Goal: Transaction & Acquisition: Purchase product/service

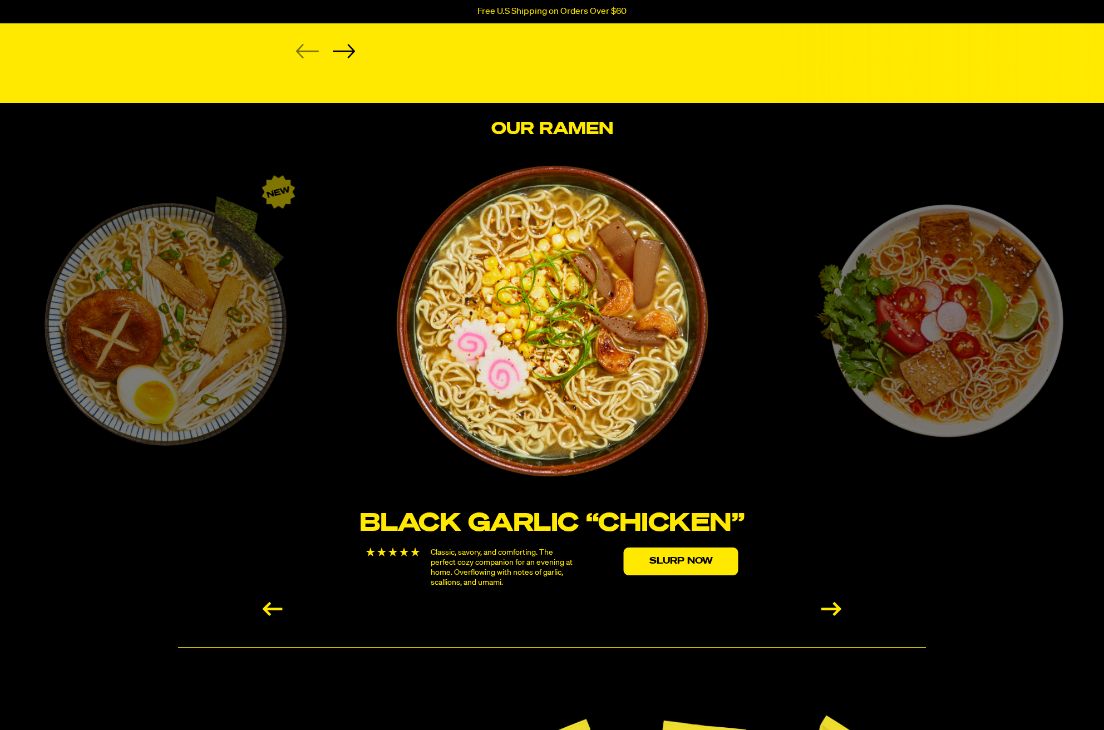
scroll to position [1960, 0]
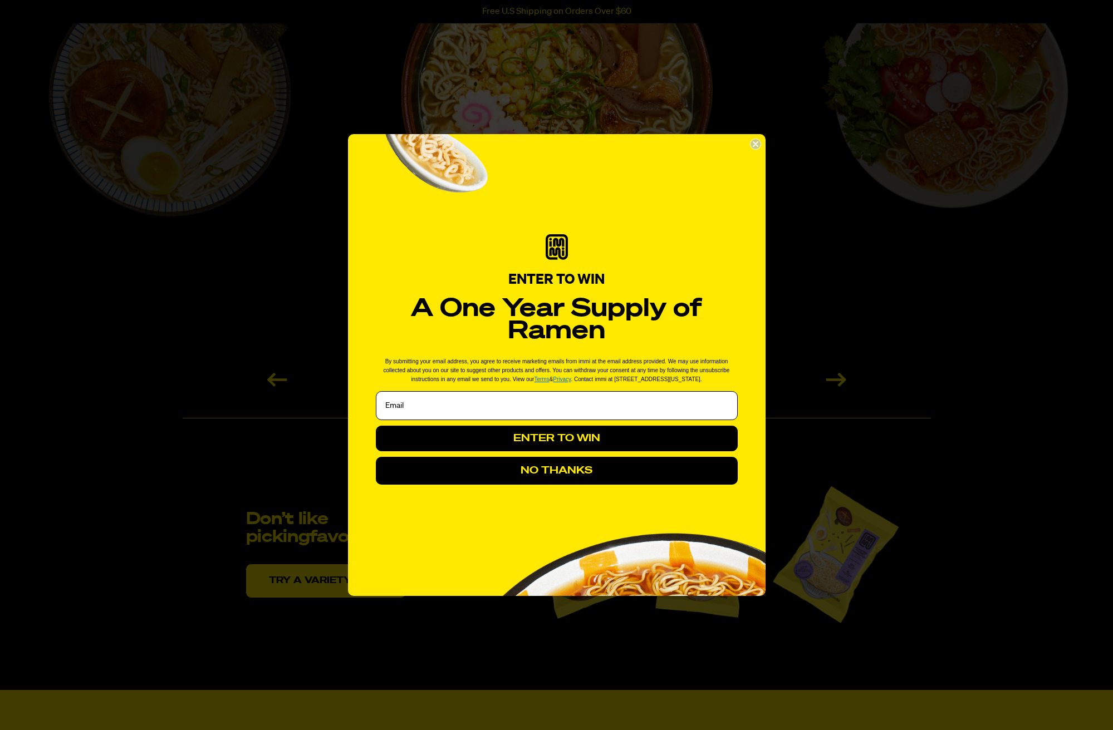
click at [754, 143] on icon "Close dialog" at bounding box center [755, 144] width 4 height 4
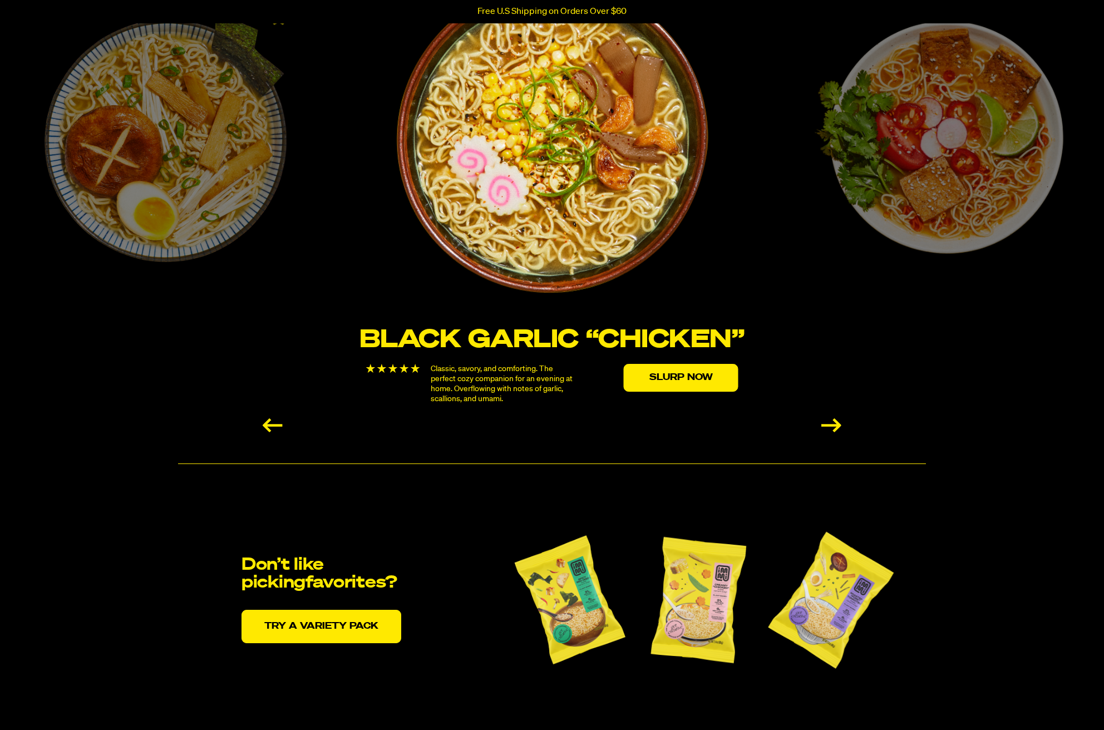
scroll to position [1860, 0]
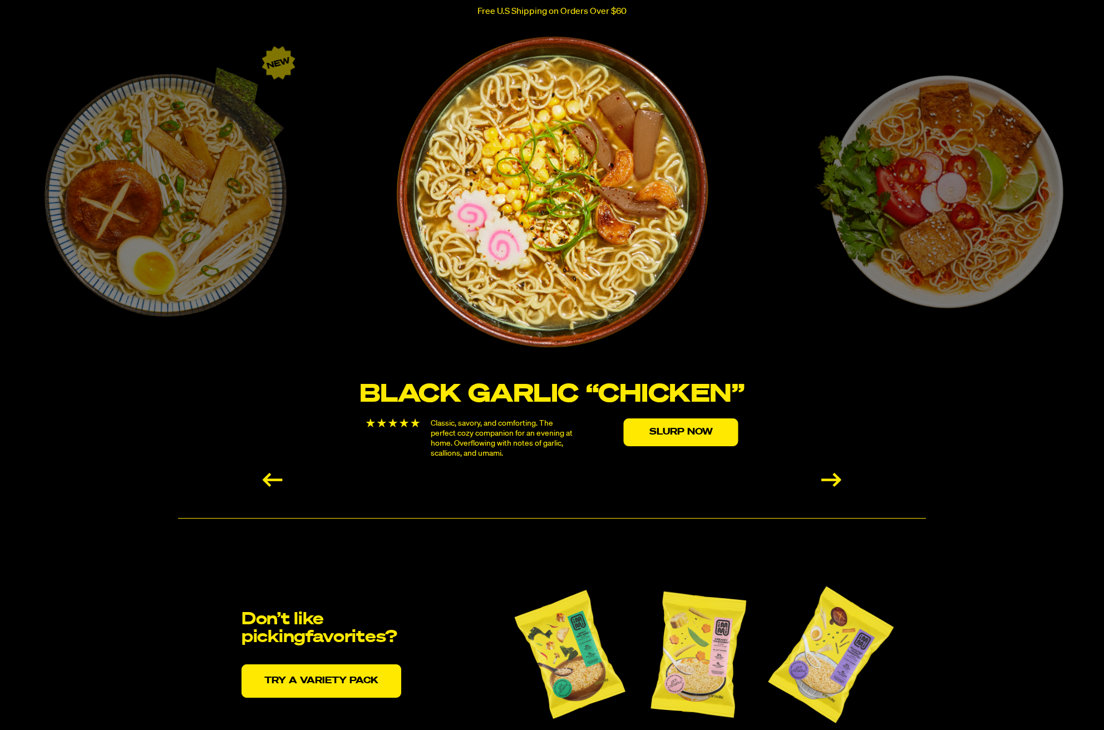
click at [839, 484] on div "Next slide" at bounding box center [832, 480] width 20 height 14
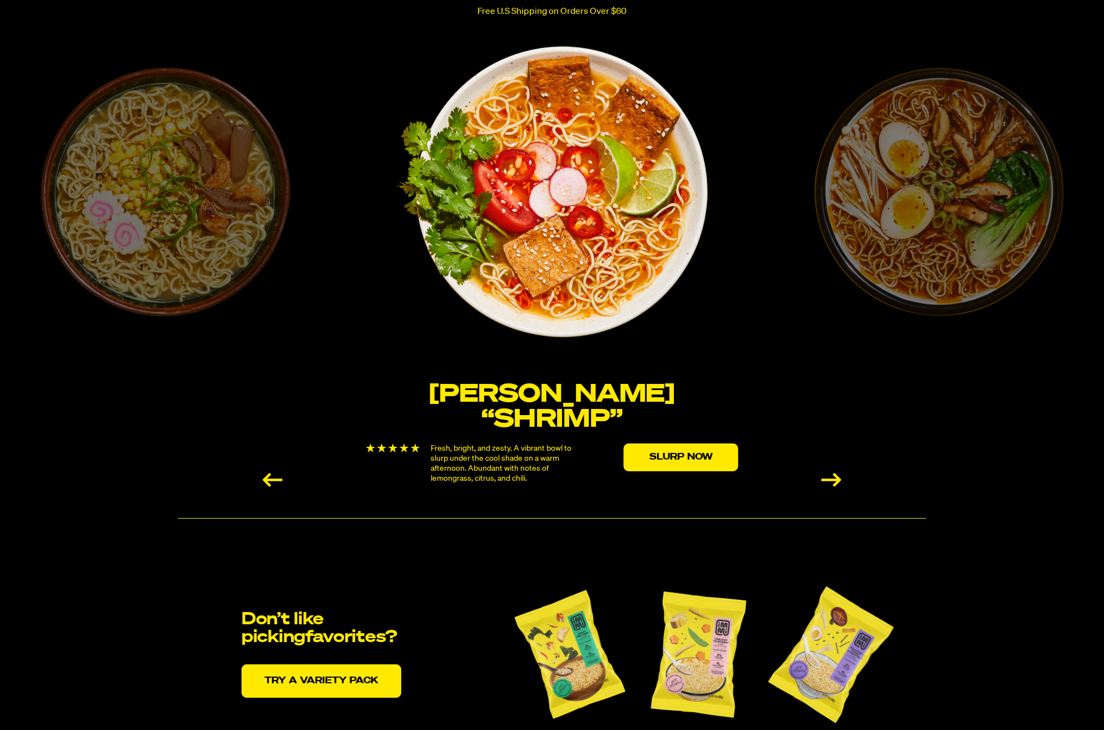
click at [839, 484] on div "Next slide" at bounding box center [832, 480] width 20 height 14
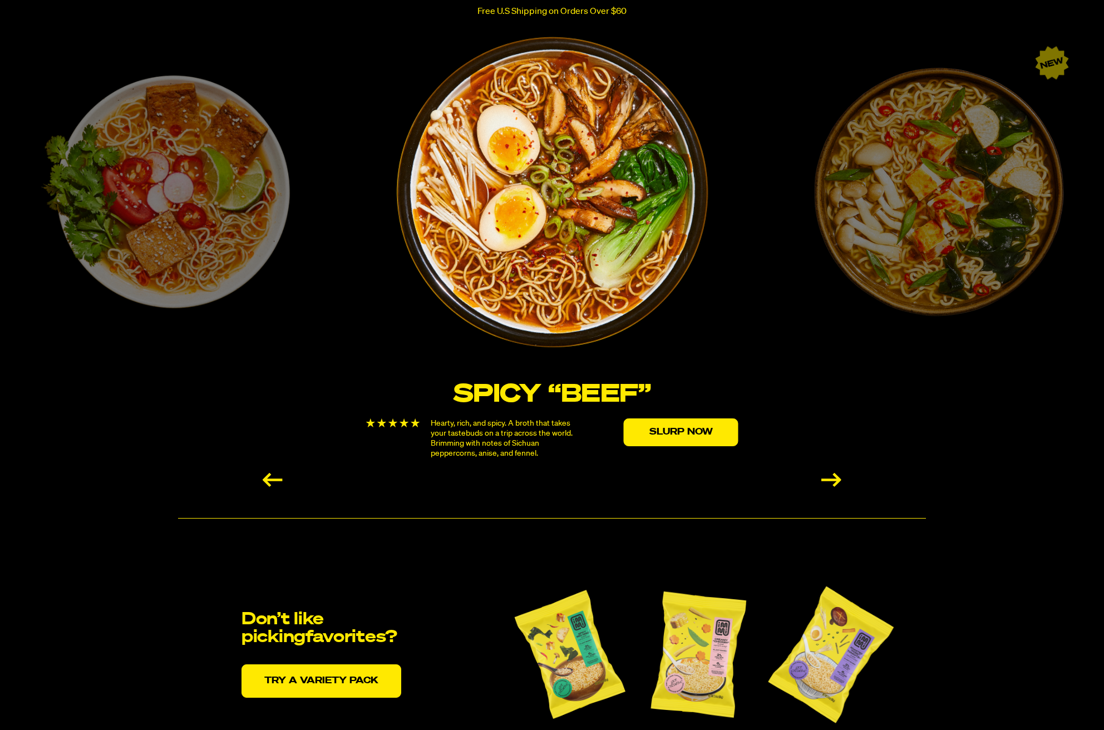
click at [835, 485] on div "Next slide" at bounding box center [832, 480] width 20 height 14
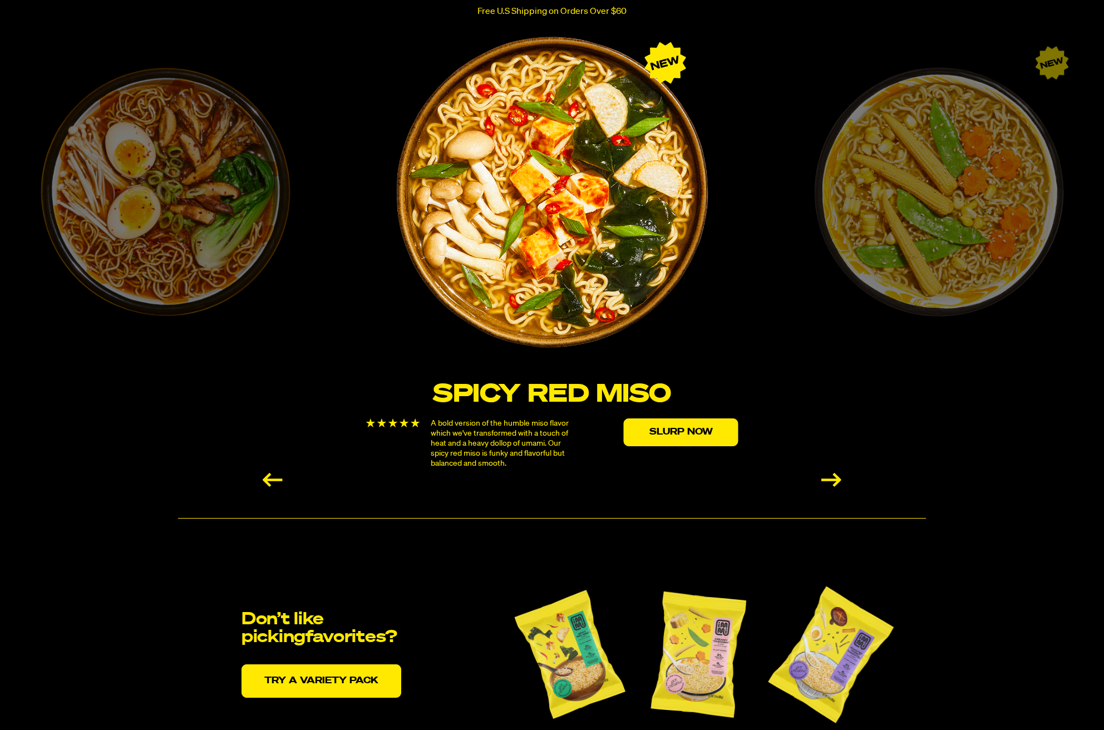
click at [835, 485] on div "Next slide" at bounding box center [832, 480] width 20 height 14
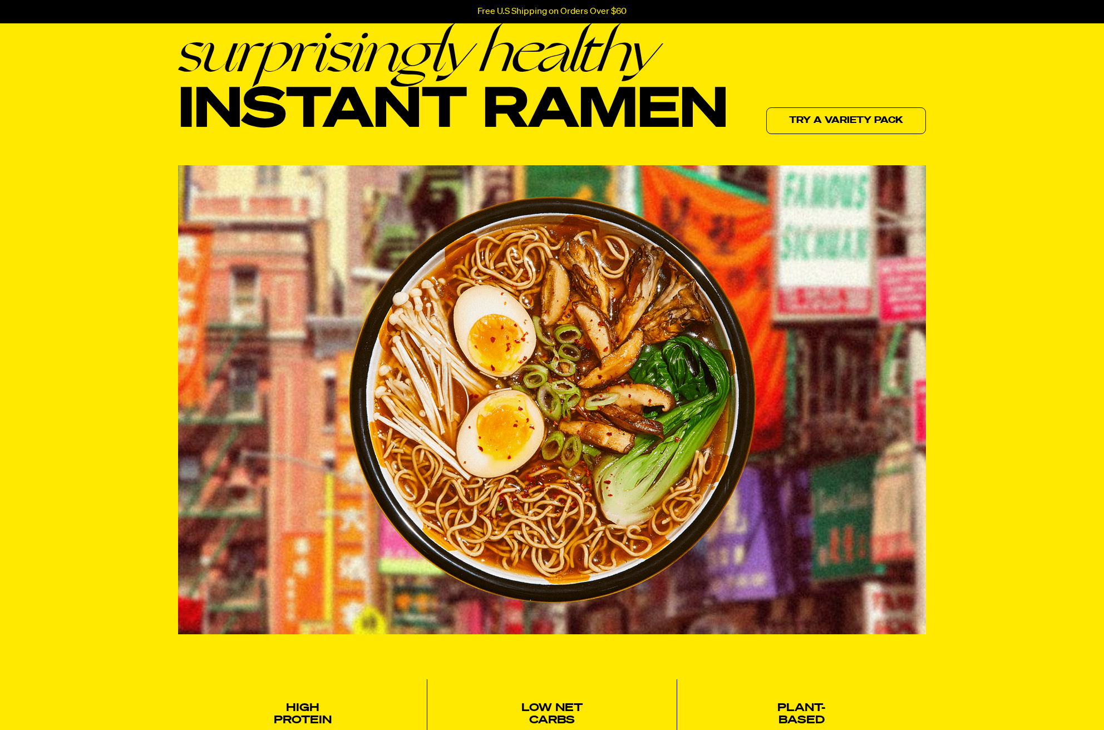
scroll to position [0, 0]
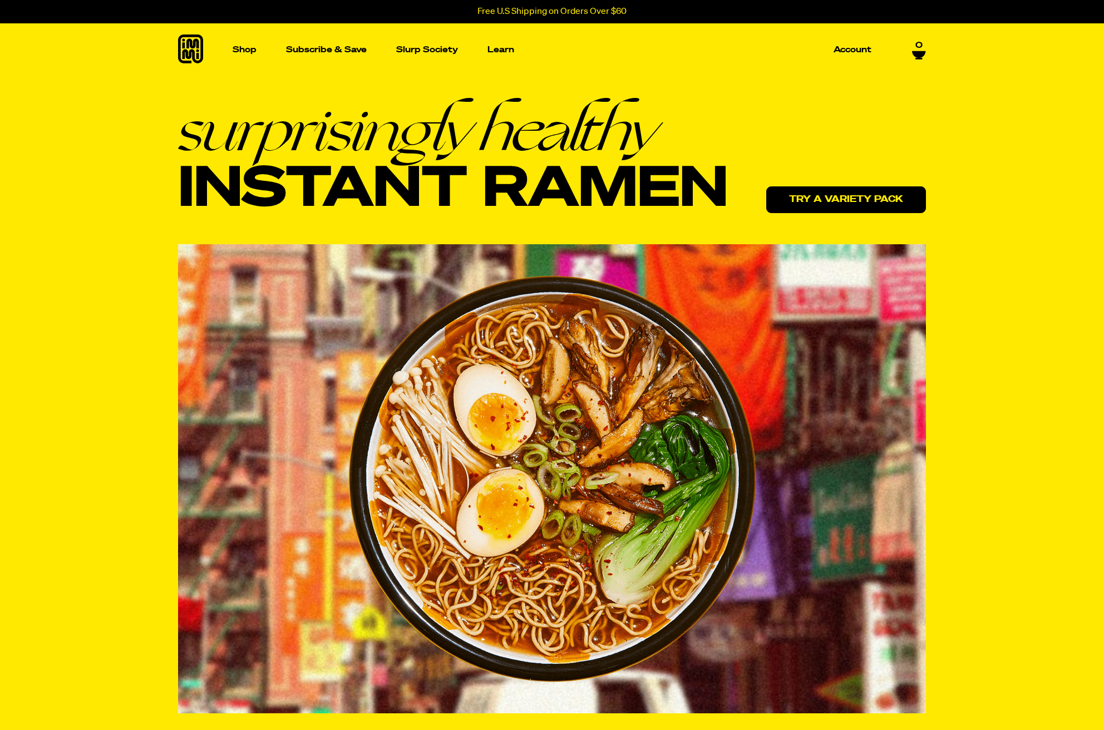
click at [805, 195] on link "Try a variety pack" at bounding box center [846, 199] width 160 height 27
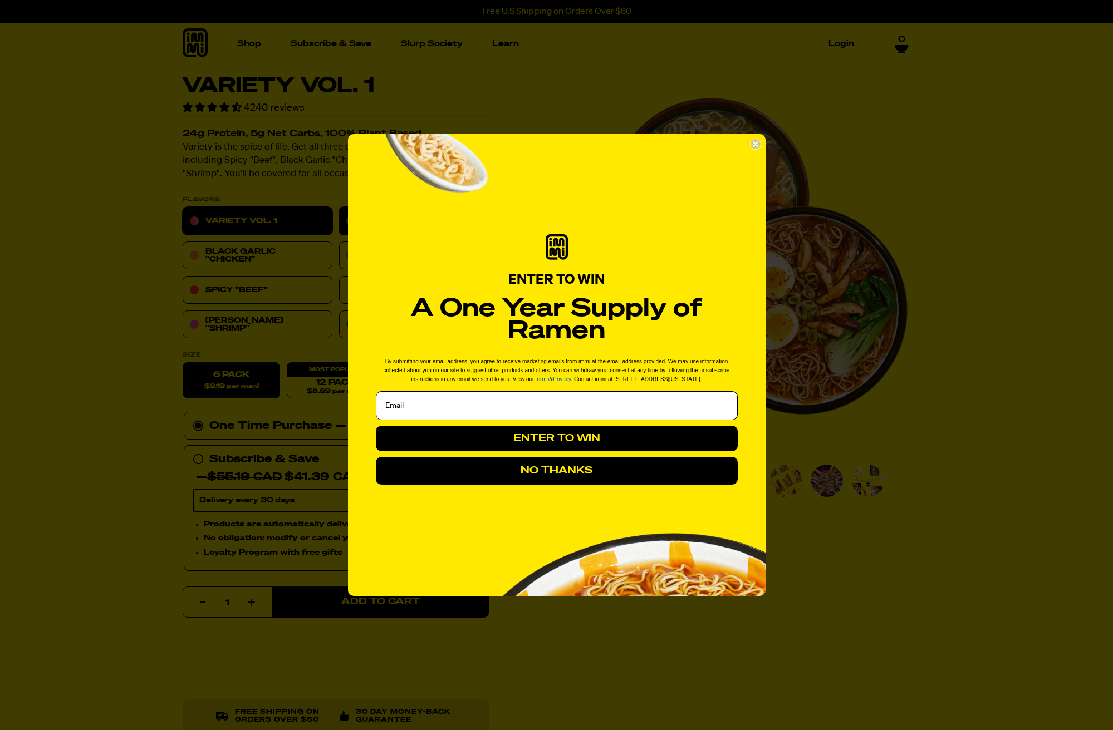
click at [365, 219] on form "ENTER TO WIN A One Year Supply of Ramen By submitting your email address, you a…" at bounding box center [556, 365] width 417 height 462
click at [756, 142] on icon "Close dialog" at bounding box center [755, 144] width 11 height 11
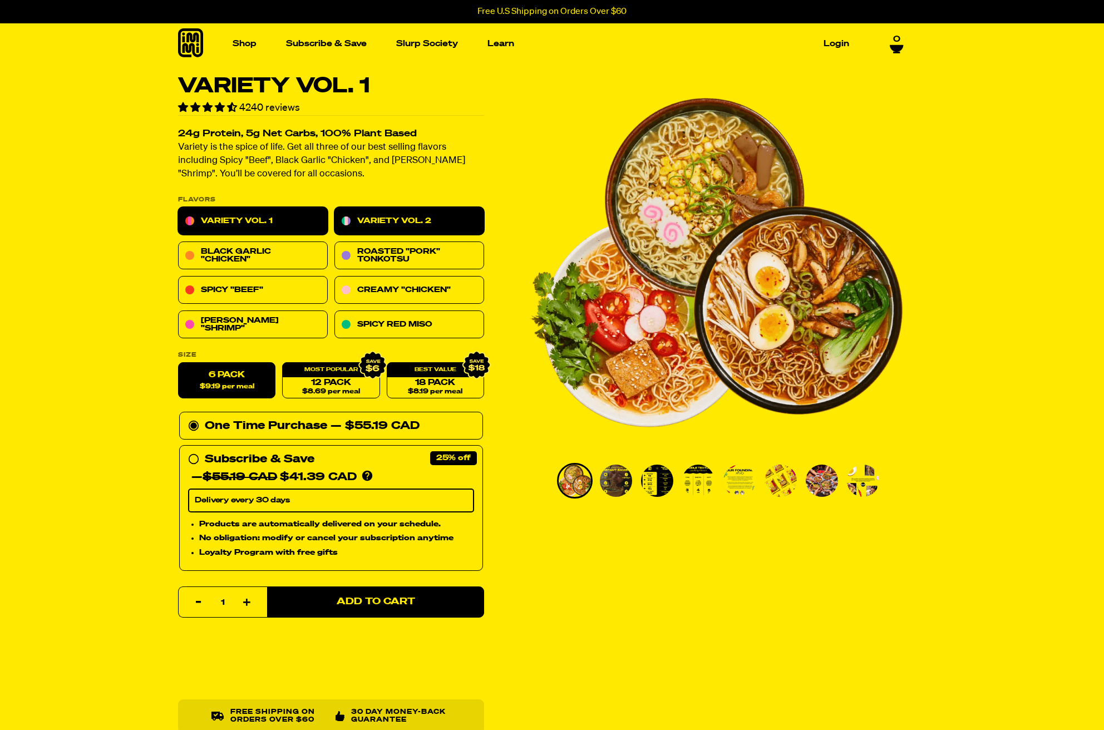
click at [411, 221] on link "Variety Vol. 2" at bounding box center [410, 222] width 150 height 28
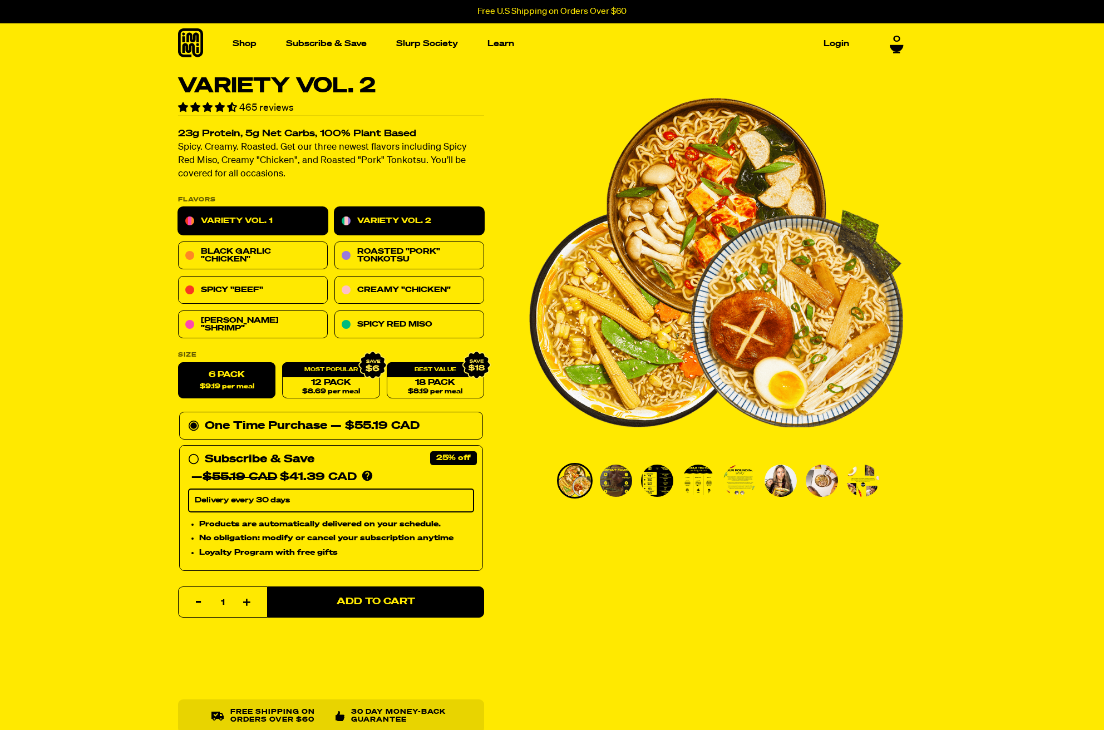
click at [269, 217] on link "Variety Vol. 1" at bounding box center [253, 222] width 150 height 28
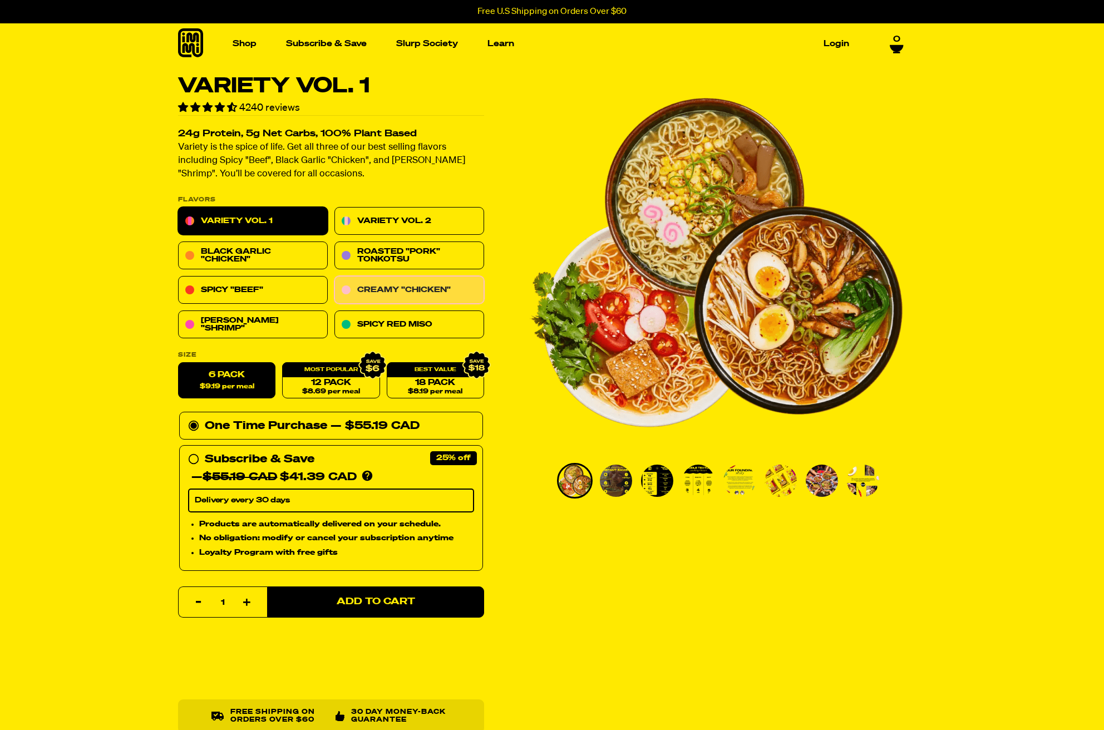
click at [416, 289] on link "Creamy "Chicken"" at bounding box center [410, 291] width 150 height 28
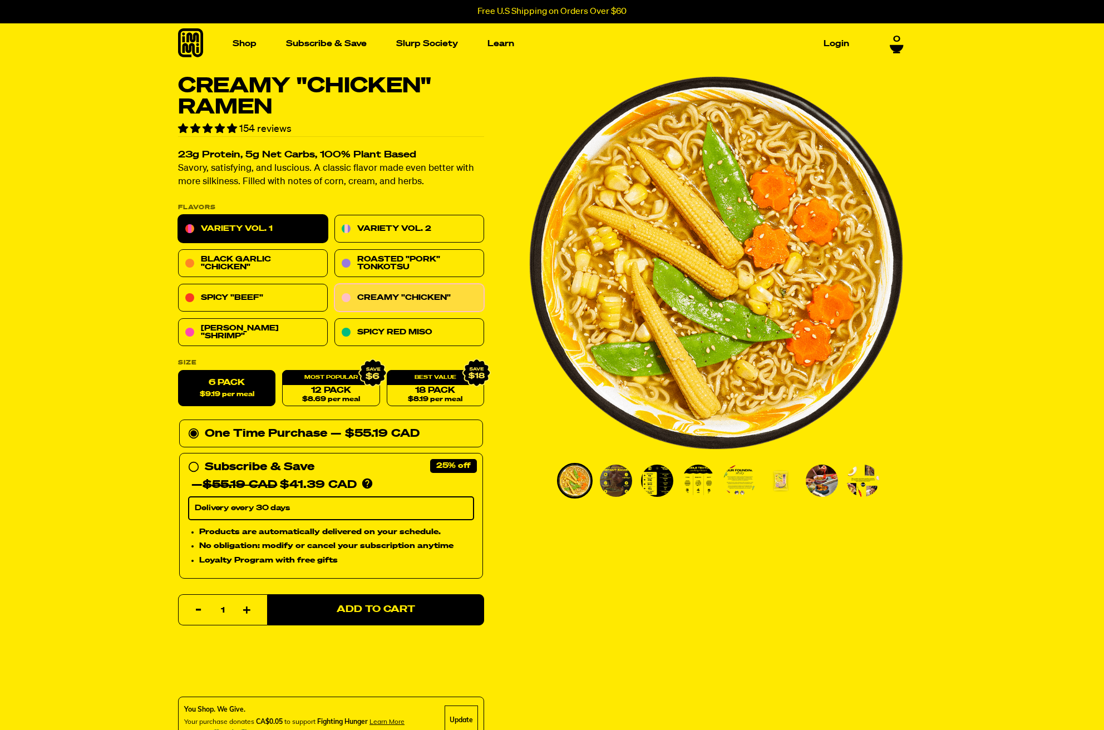
click at [258, 228] on link "Variety Vol. 1" at bounding box center [253, 229] width 150 height 28
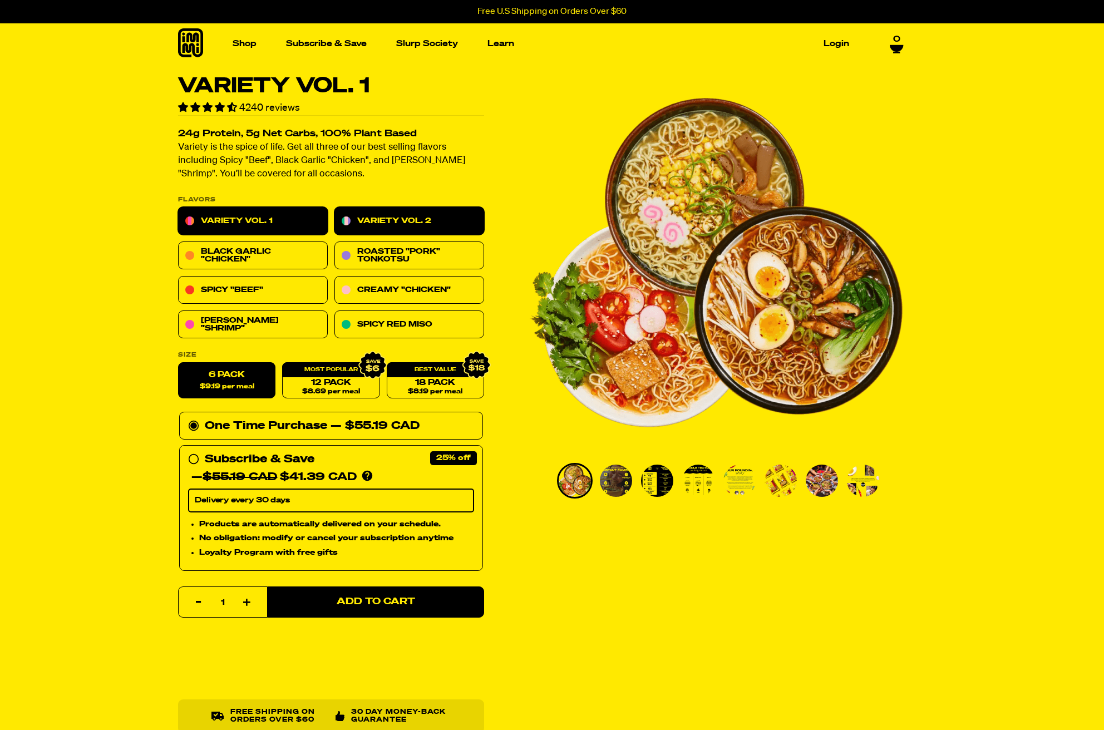
click at [368, 219] on link "Variety Vol. 2" at bounding box center [410, 222] width 150 height 28
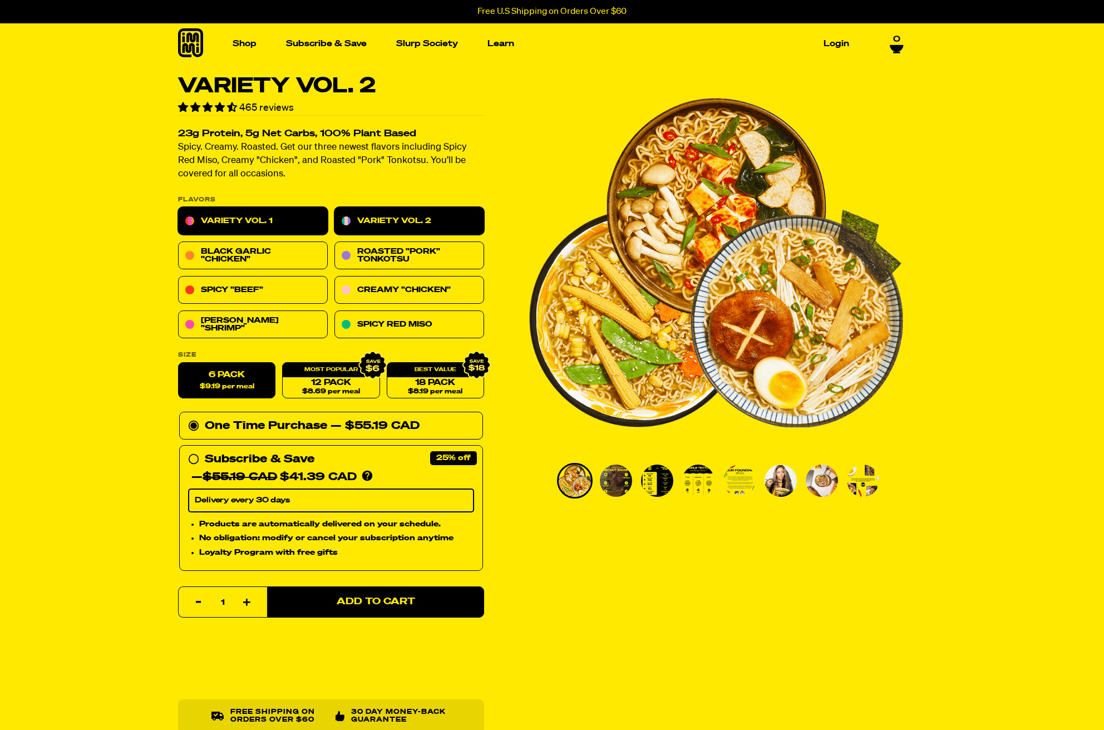
click at [229, 225] on link "Variety Vol. 1" at bounding box center [253, 222] width 150 height 28
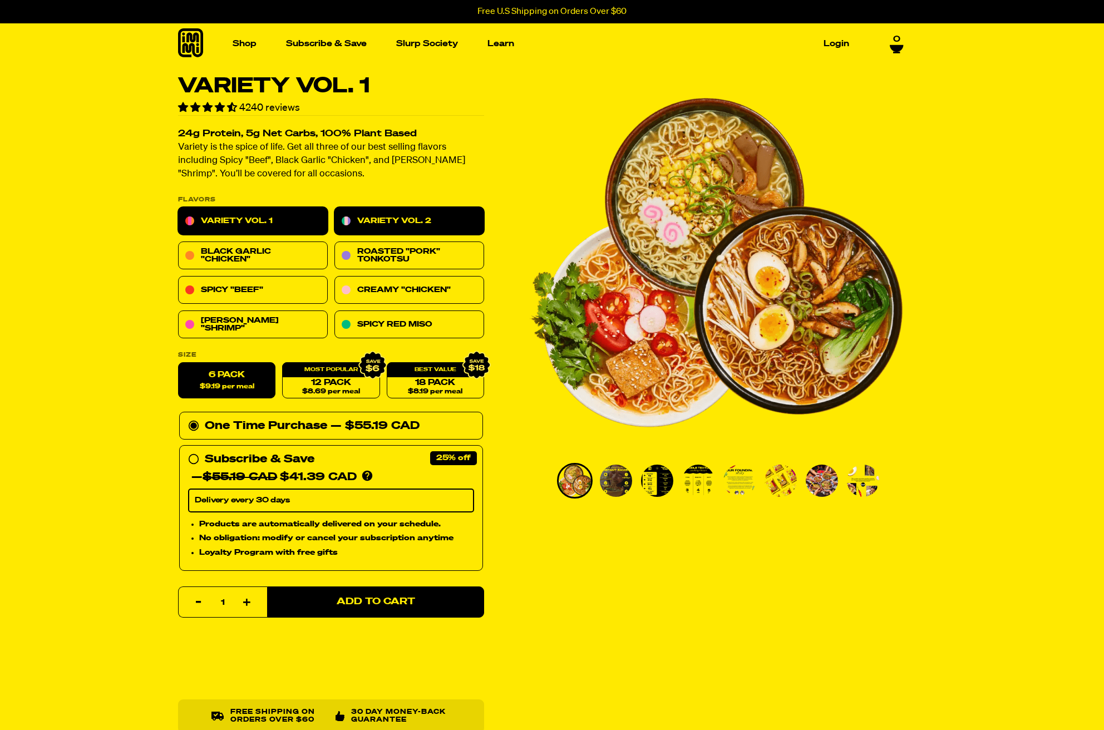
click at [399, 225] on link "Variety Vol. 2" at bounding box center [410, 222] width 150 height 28
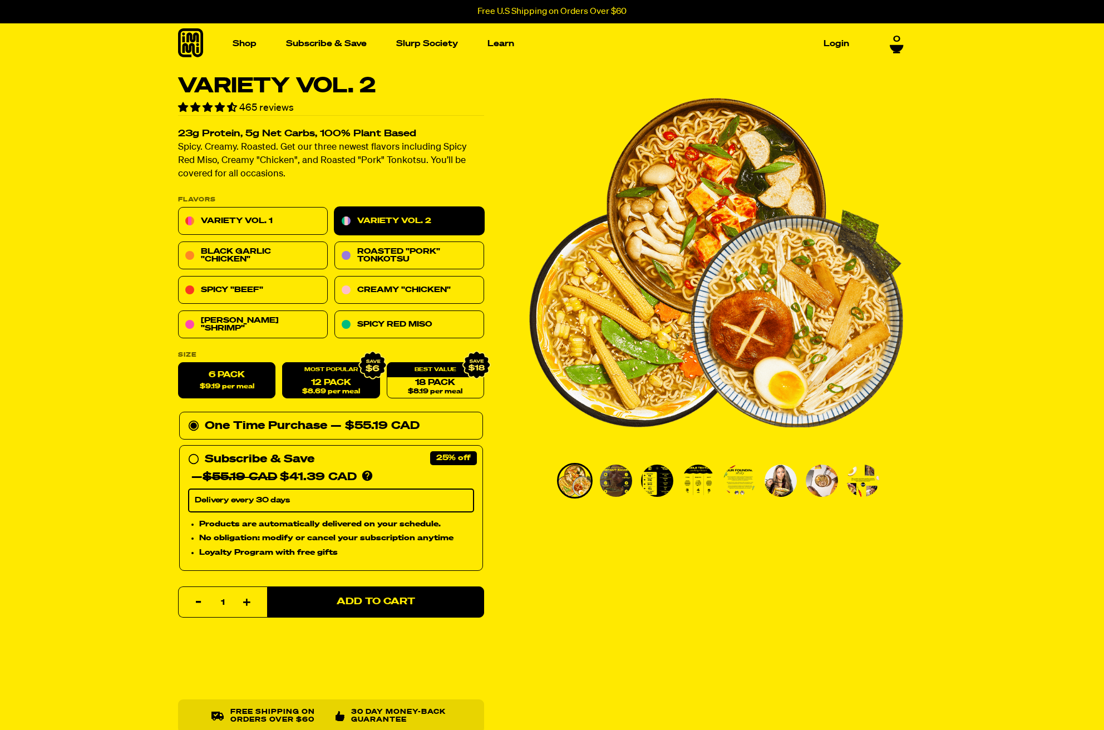
click at [311, 389] on span "$8.69 per meal" at bounding box center [331, 392] width 58 height 7
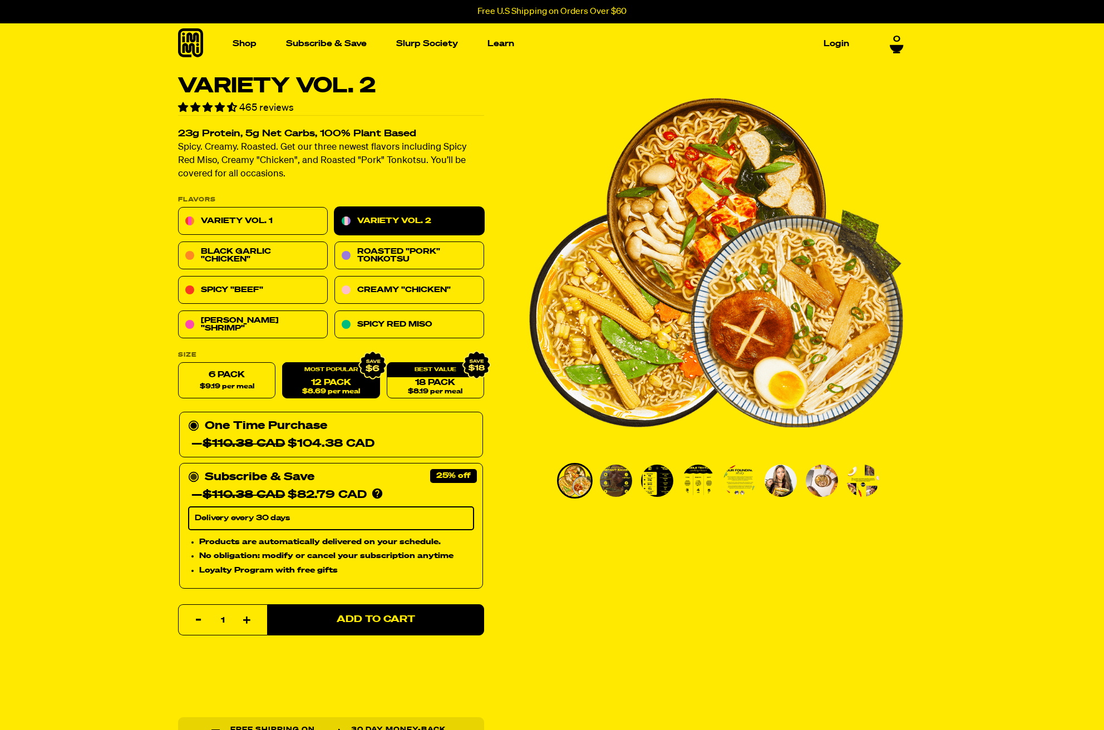
click at [194, 476] on circle at bounding box center [193, 477] width 7 height 7
click at [194, 469] on input "Subscribe & Save 25% — $110.38 CAD $82.79 CAD You'll receive your selected flav…" at bounding box center [191, 469] width 7 height 0
click at [308, 519] on select "Delivery every 30 days" at bounding box center [331, 518] width 286 height 23
click at [203, 380] on label "6 Pack $9.19 per meal" at bounding box center [226, 381] width 97 height 36
click at [179, 363] on input "6 Pack $9.19 per meal" at bounding box center [178, 363] width 1 height 1
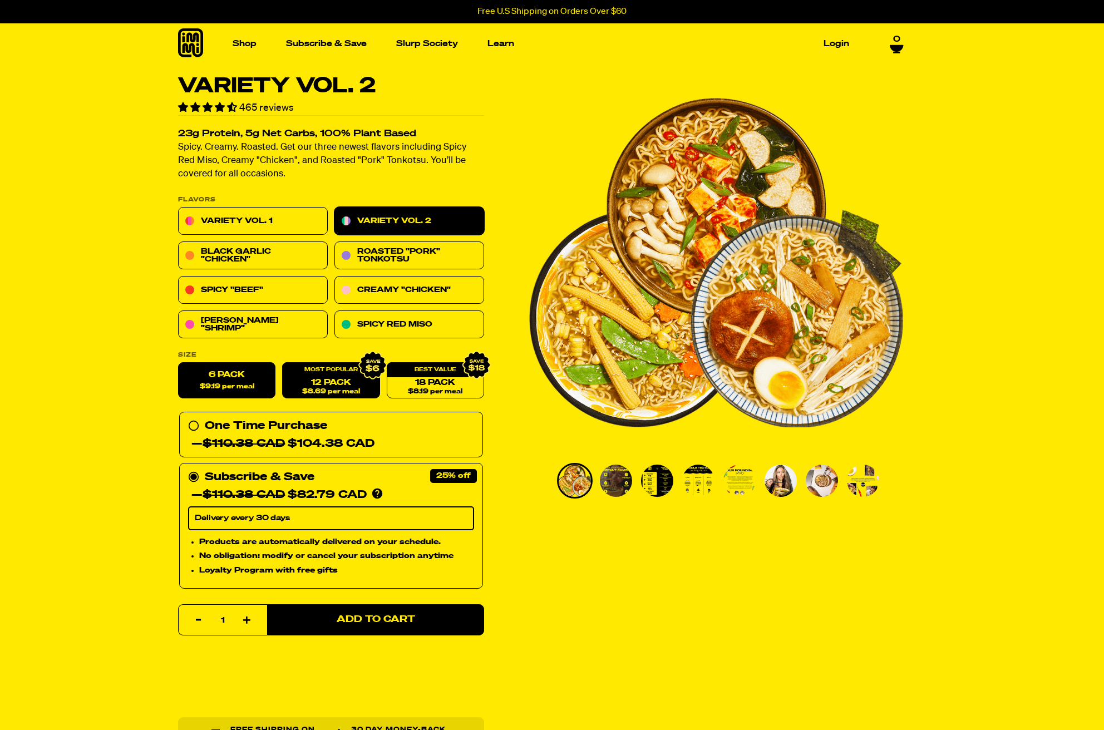
radio input "true"
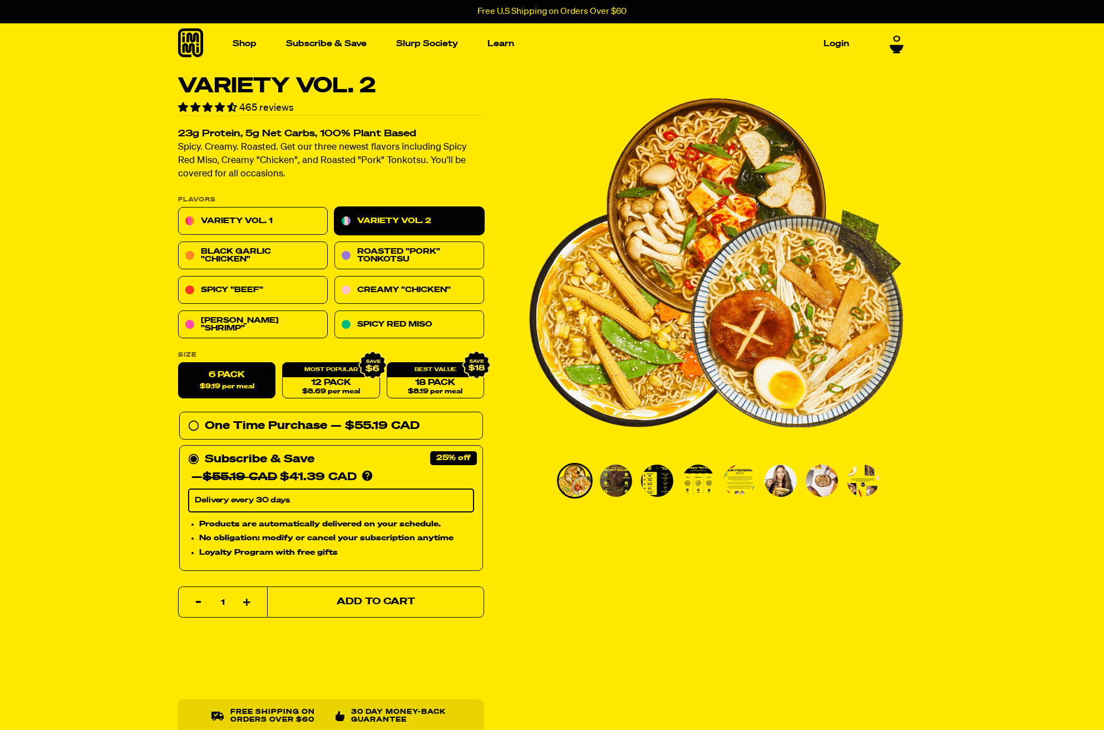
click at [323, 597] on button "Add to Cart" at bounding box center [375, 602] width 217 height 31
select select "Every 30 Days"
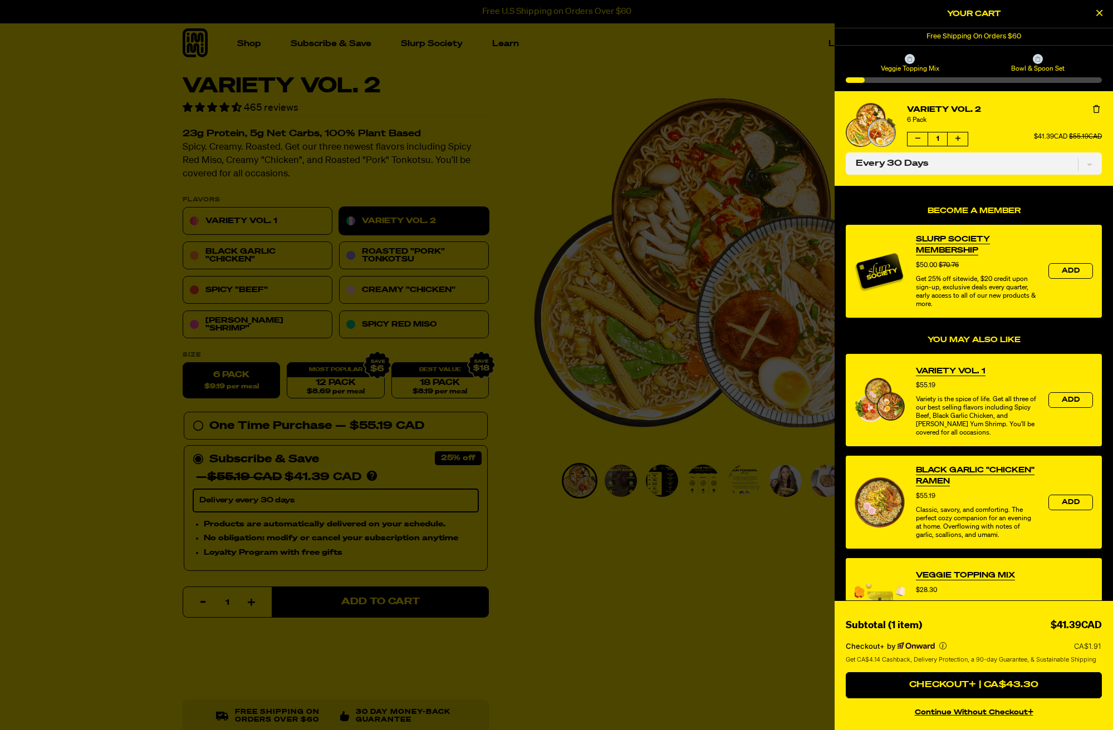
click at [936, 712] on button "continue without Checkout+" at bounding box center [973, 711] width 256 height 16
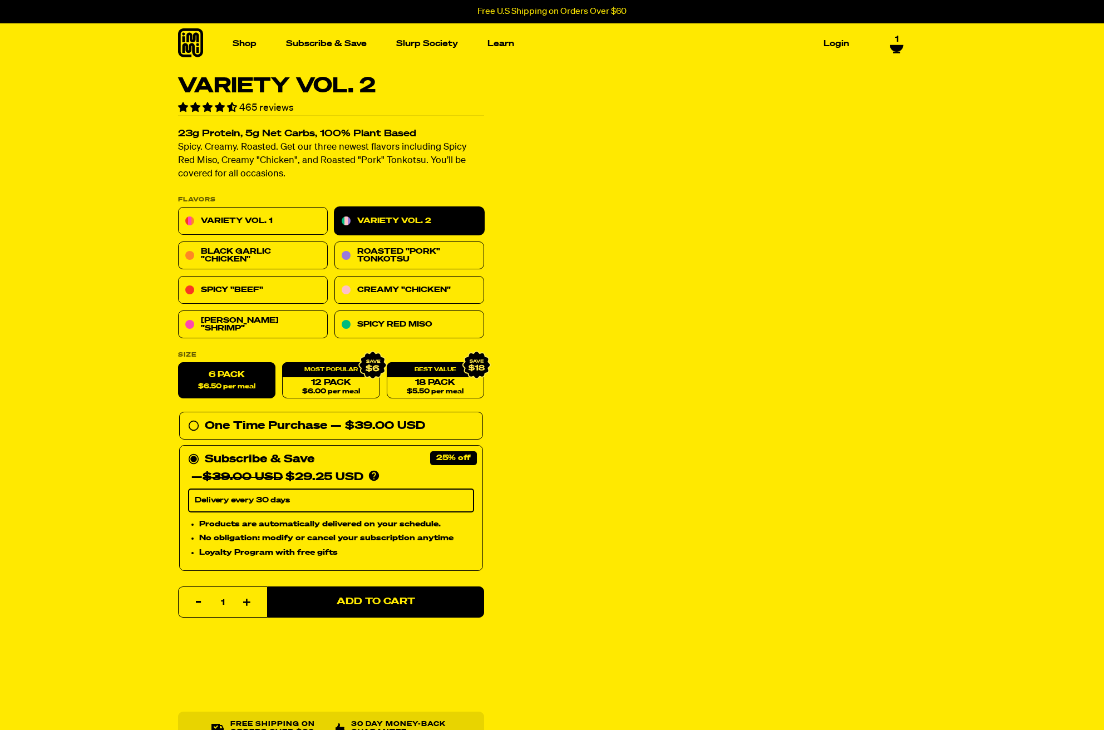
select select "Every 30 Days"
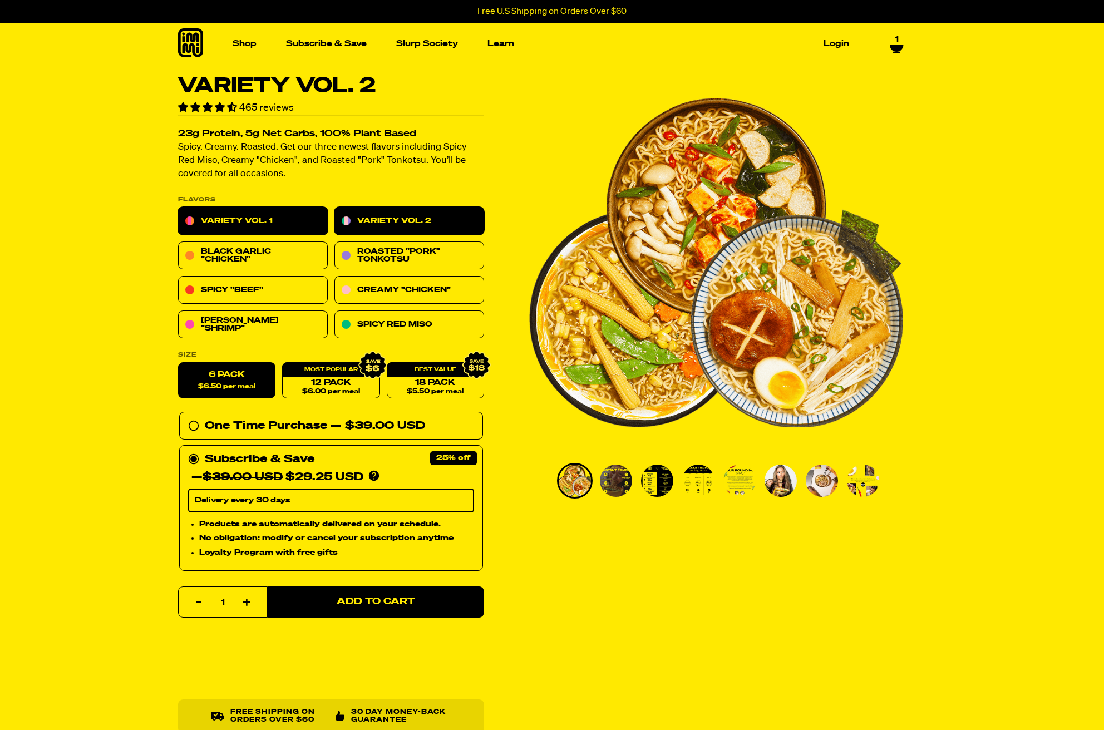
click at [235, 224] on link "Variety Vol. 1" at bounding box center [253, 222] width 150 height 28
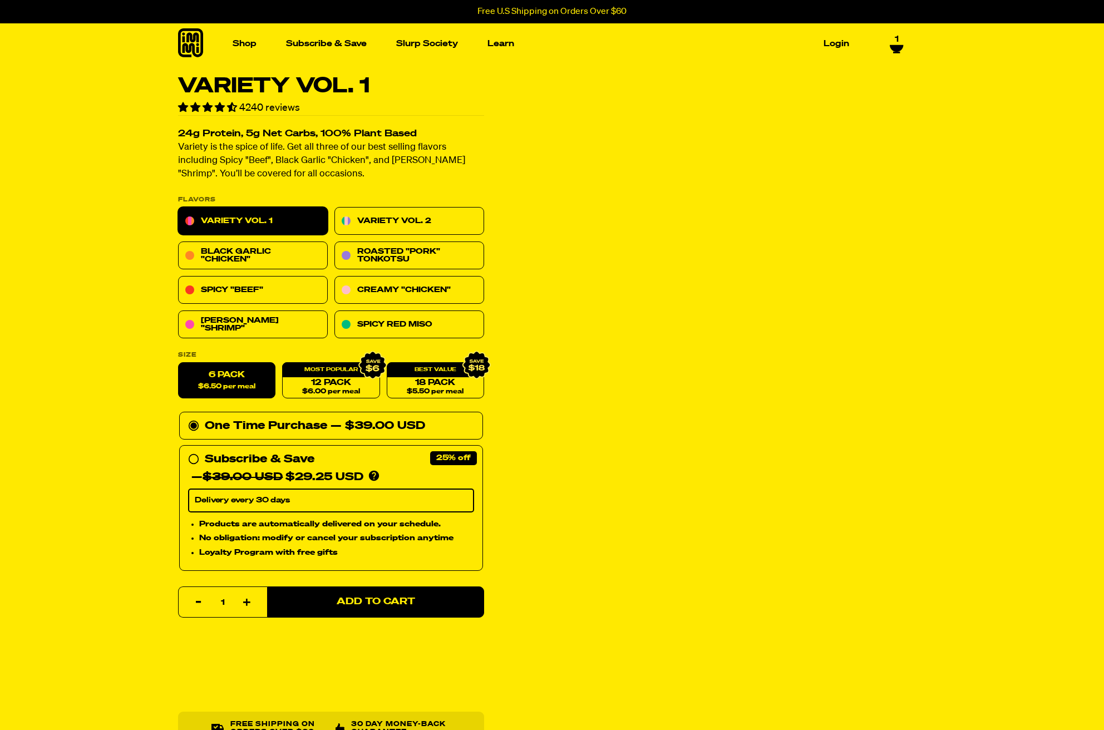
select select "Every 30 Days"
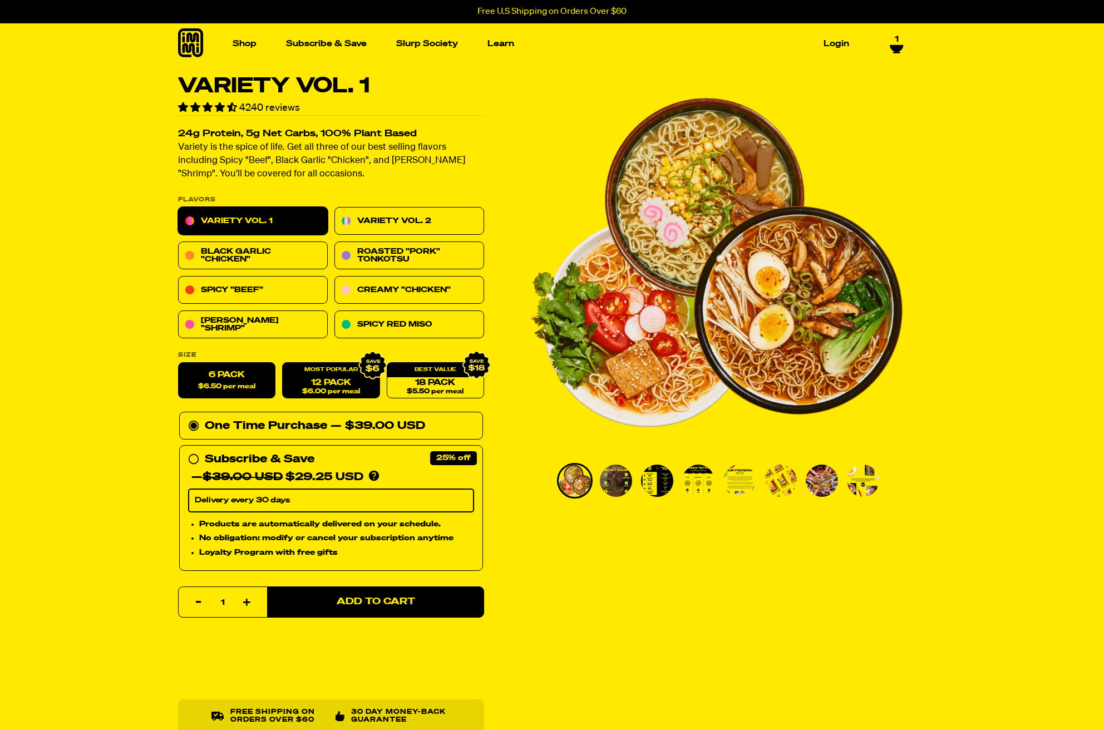
click at [308, 385] on link "12 Pack $6.00 per meal" at bounding box center [330, 381] width 97 height 36
radio input "false"
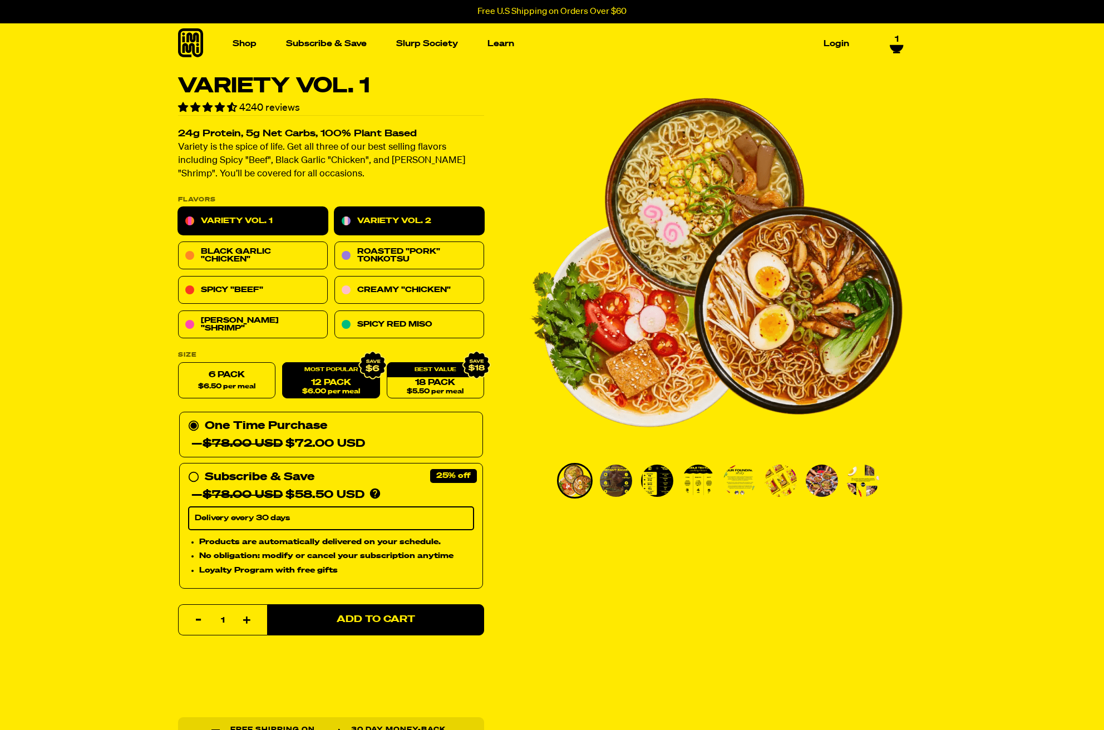
click at [412, 210] on link "Variety Vol. 2" at bounding box center [410, 222] width 150 height 28
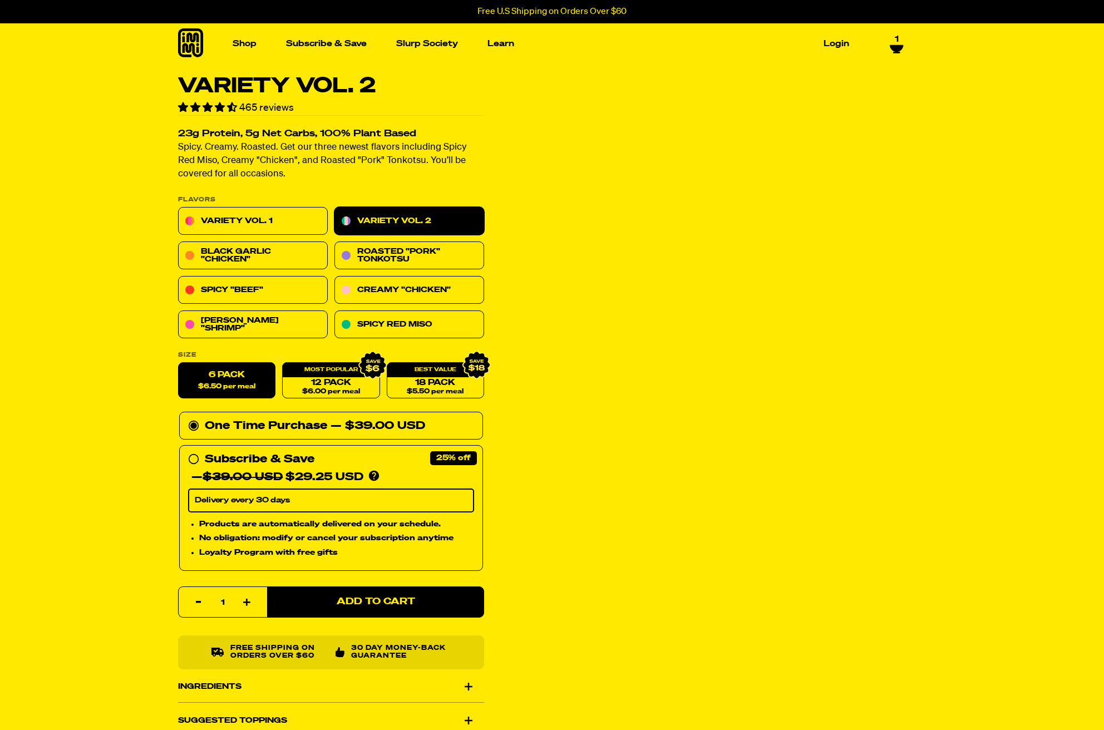
select select "Every 30 Days"
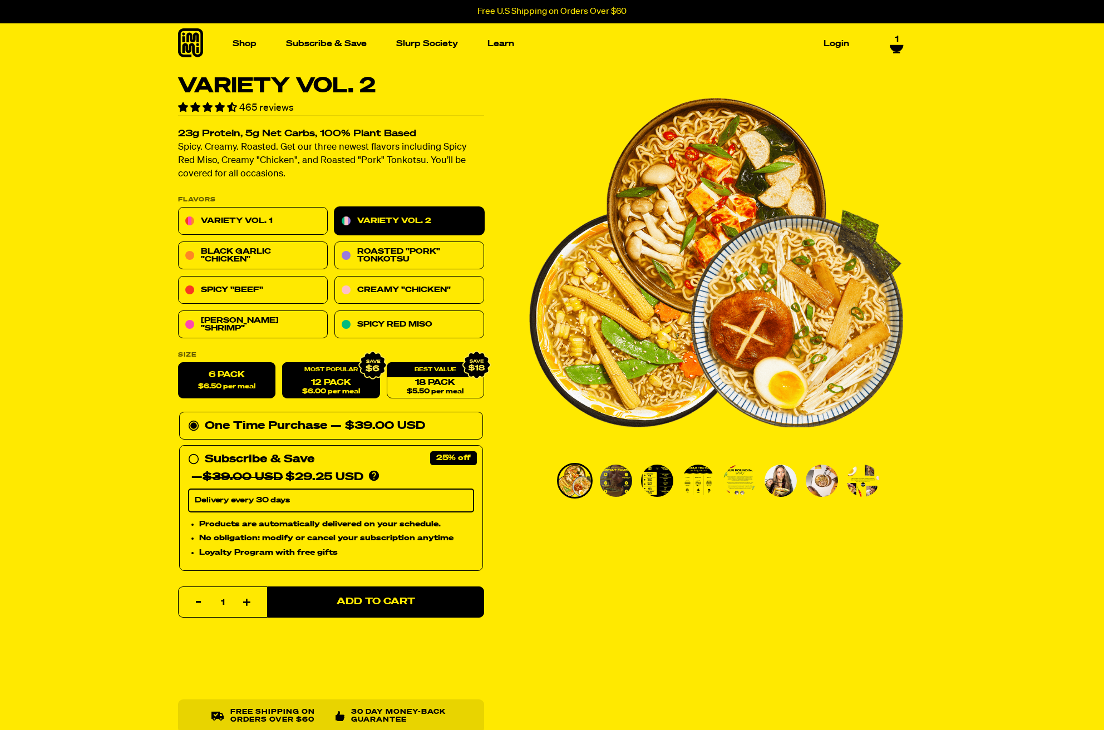
click at [325, 386] on link "12 Pack $6.00 per meal" at bounding box center [330, 381] width 97 height 36
radio input "false"
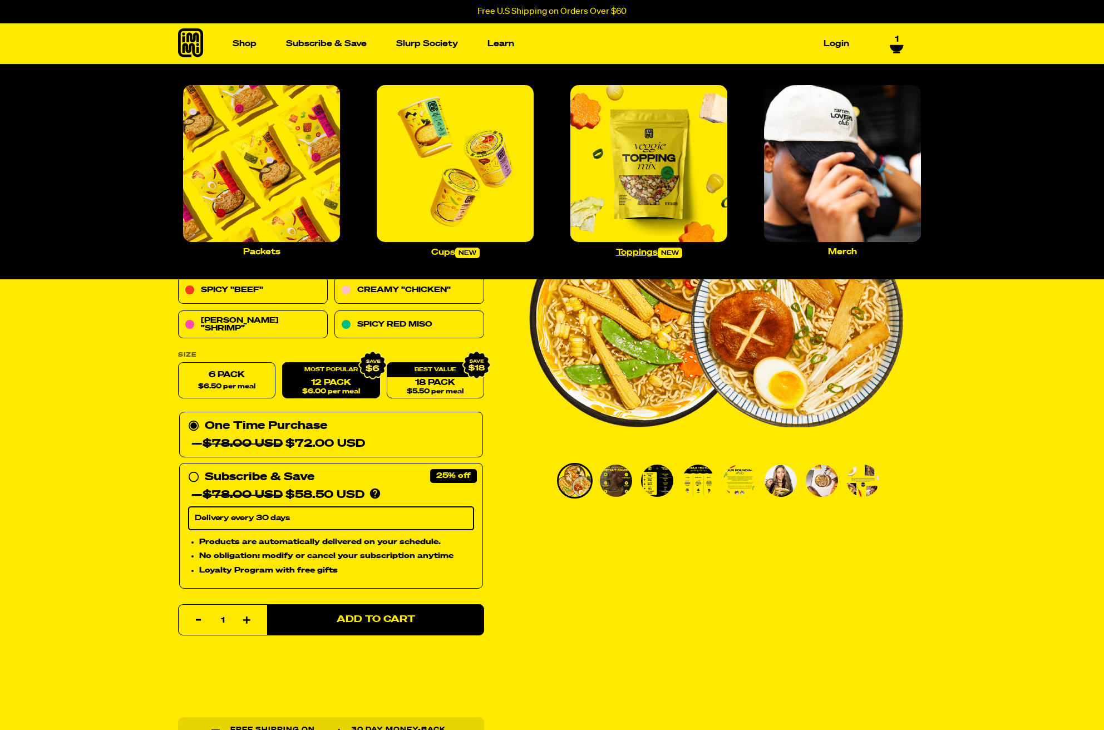
click at [617, 186] on img "Main navigation" at bounding box center [649, 163] width 157 height 157
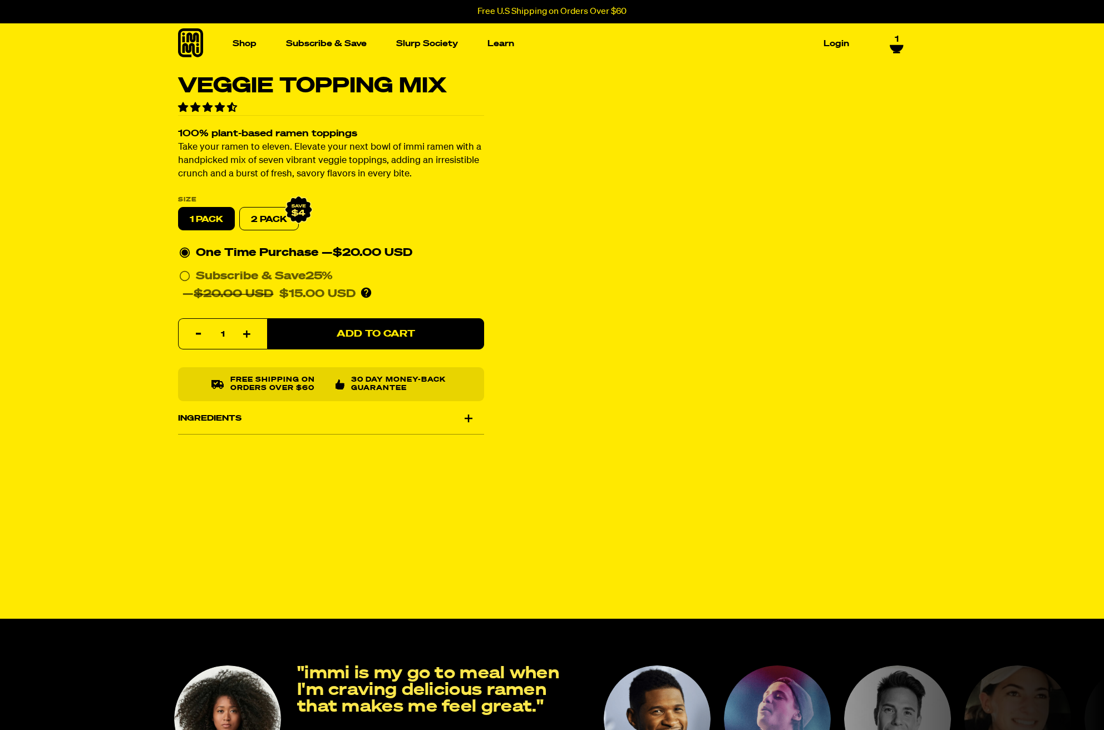
select select "Every 30 Days"
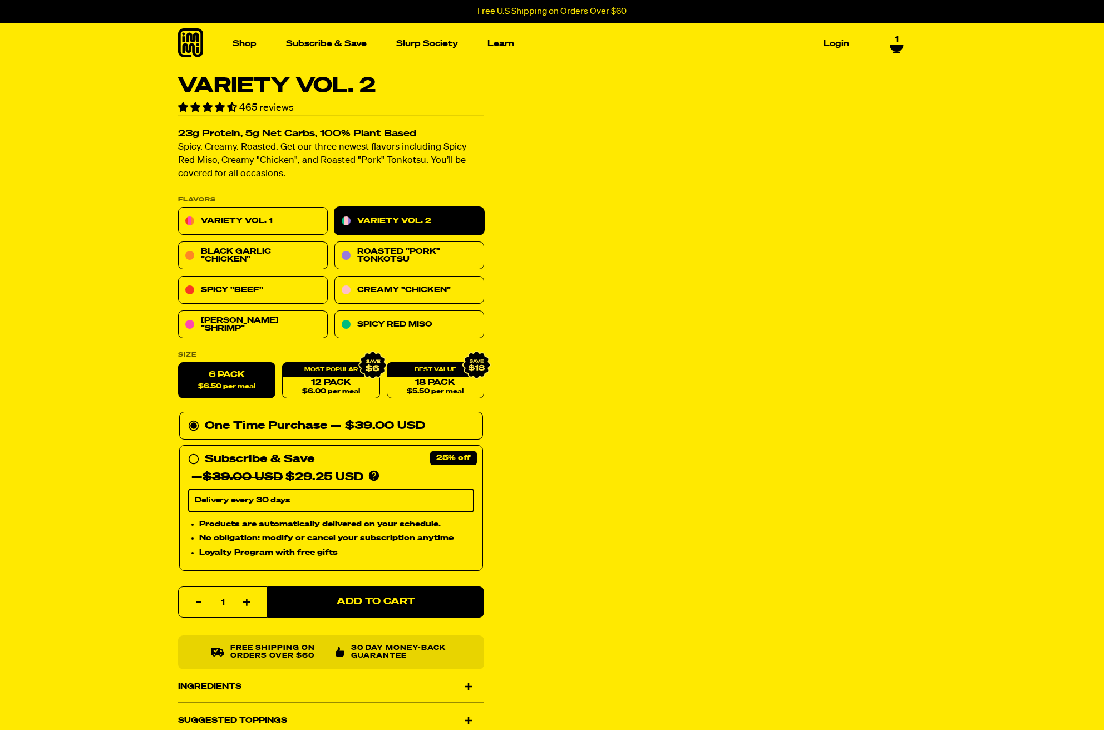
select select "Every 30 Days"
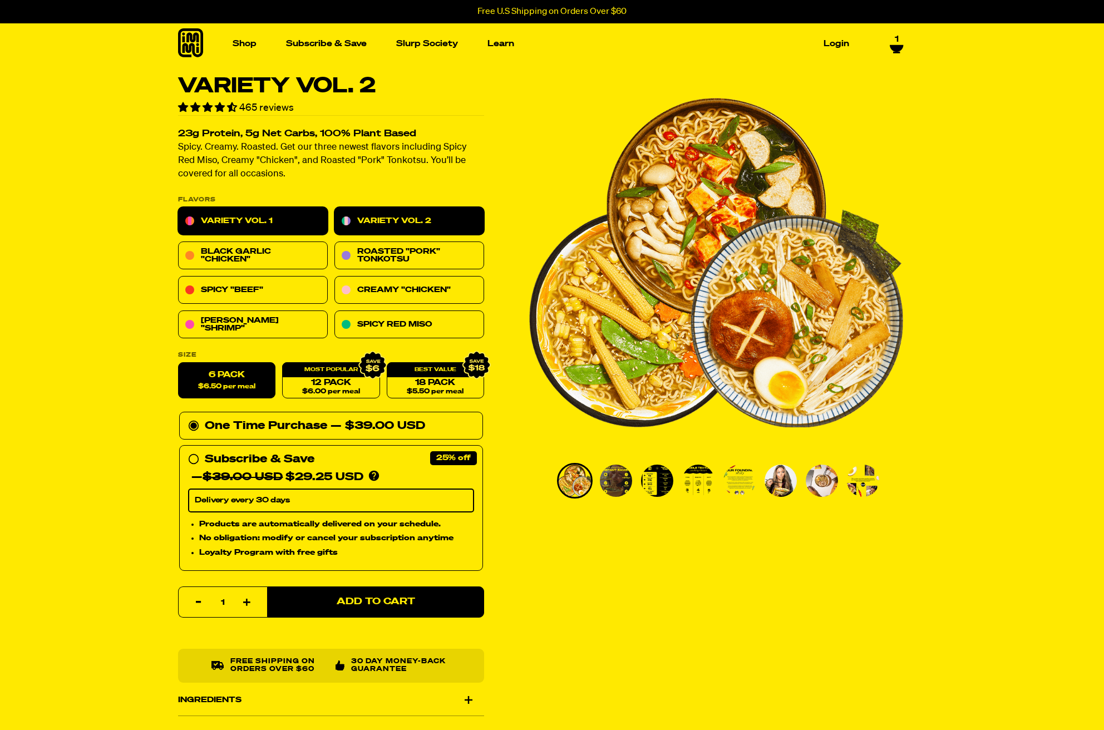
click at [271, 220] on link "Variety Vol. 1" at bounding box center [253, 222] width 150 height 28
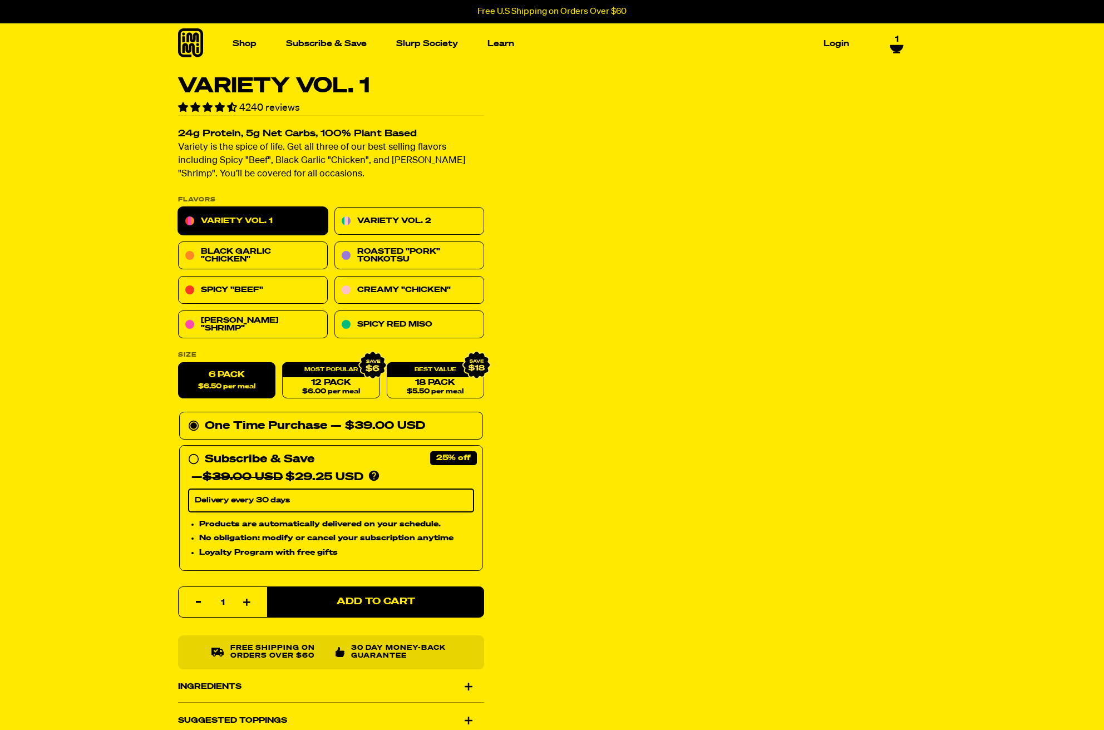
select select "Every 30 Days"
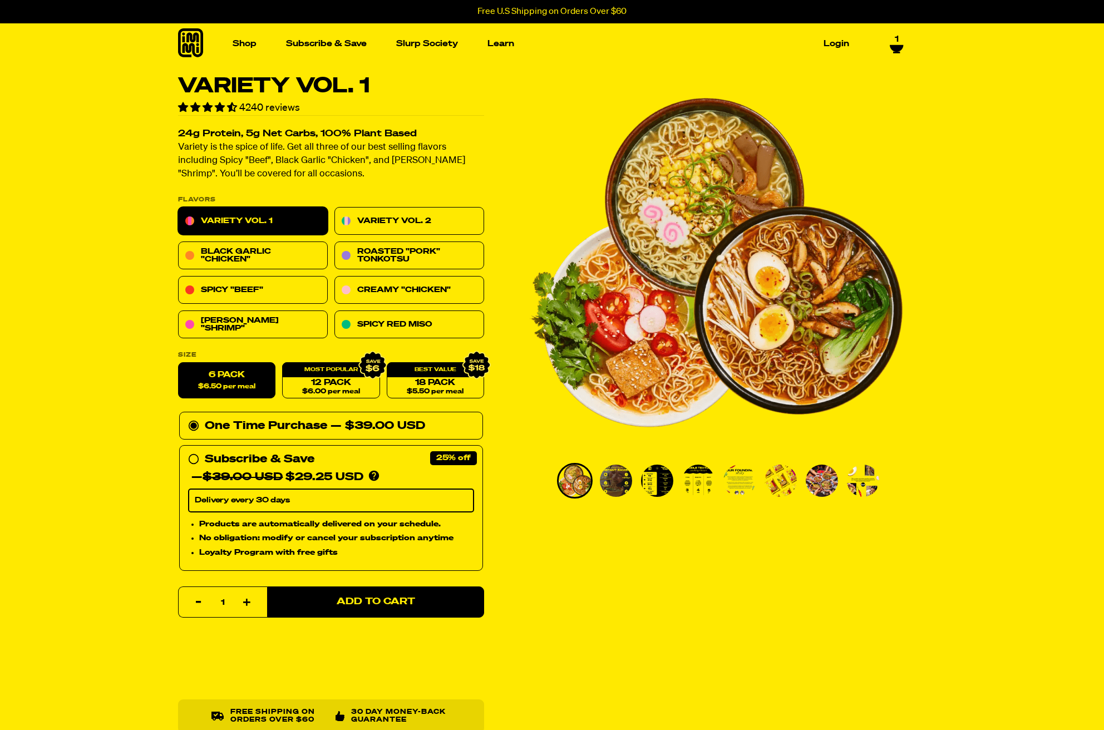
click at [381, 619] on div "Quantity Reduce item quantity by one 1 Increase item quantity by one Add to Car…" at bounding box center [331, 660] width 306 height 147
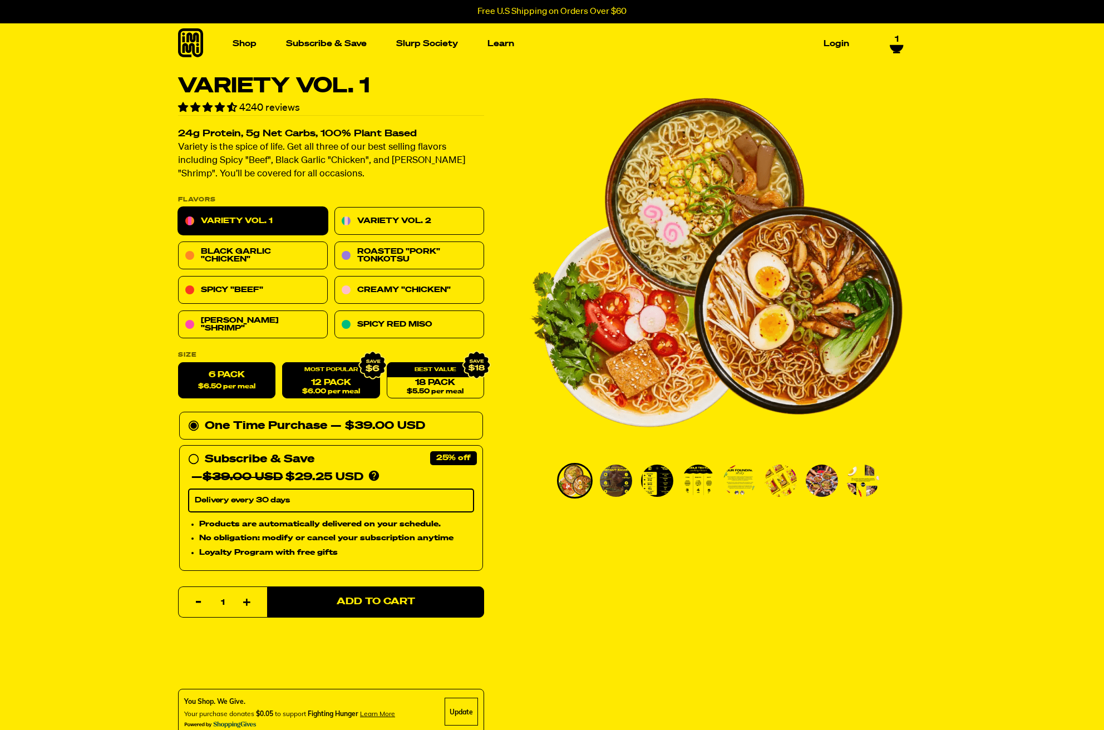
click at [303, 389] on span "$6.00 per meal" at bounding box center [331, 392] width 58 height 7
radio input "false"
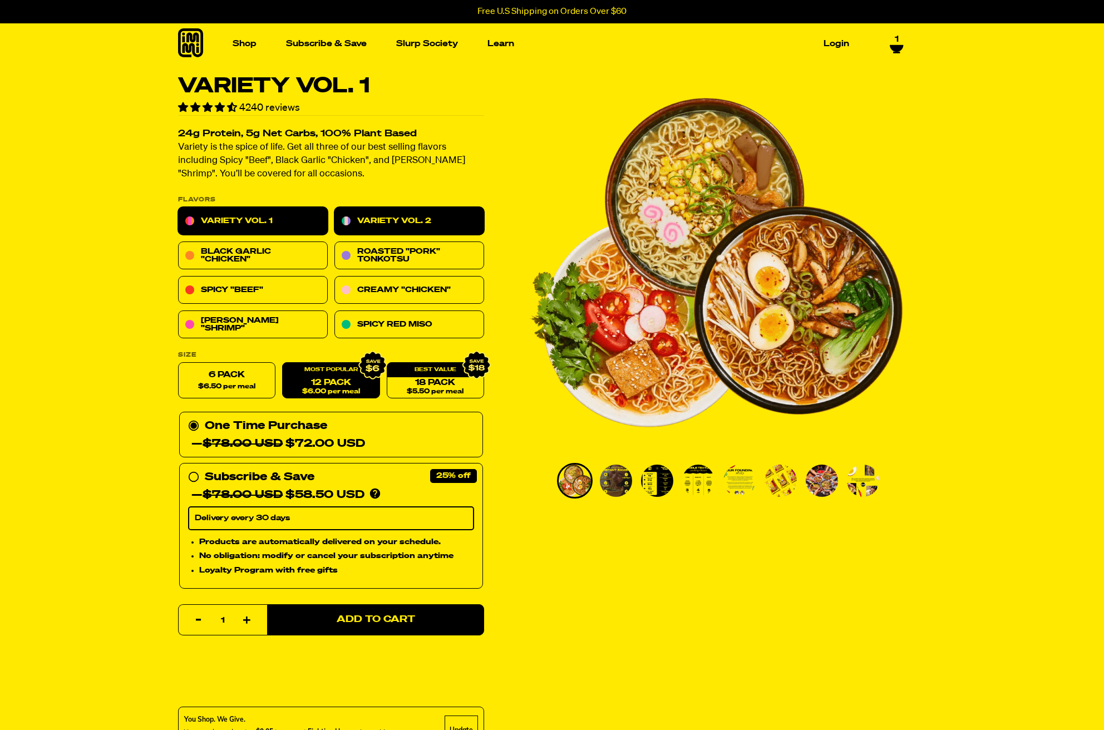
click at [414, 223] on link "Variety Vol. 2" at bounding box center [410, 222] width 150 height 28
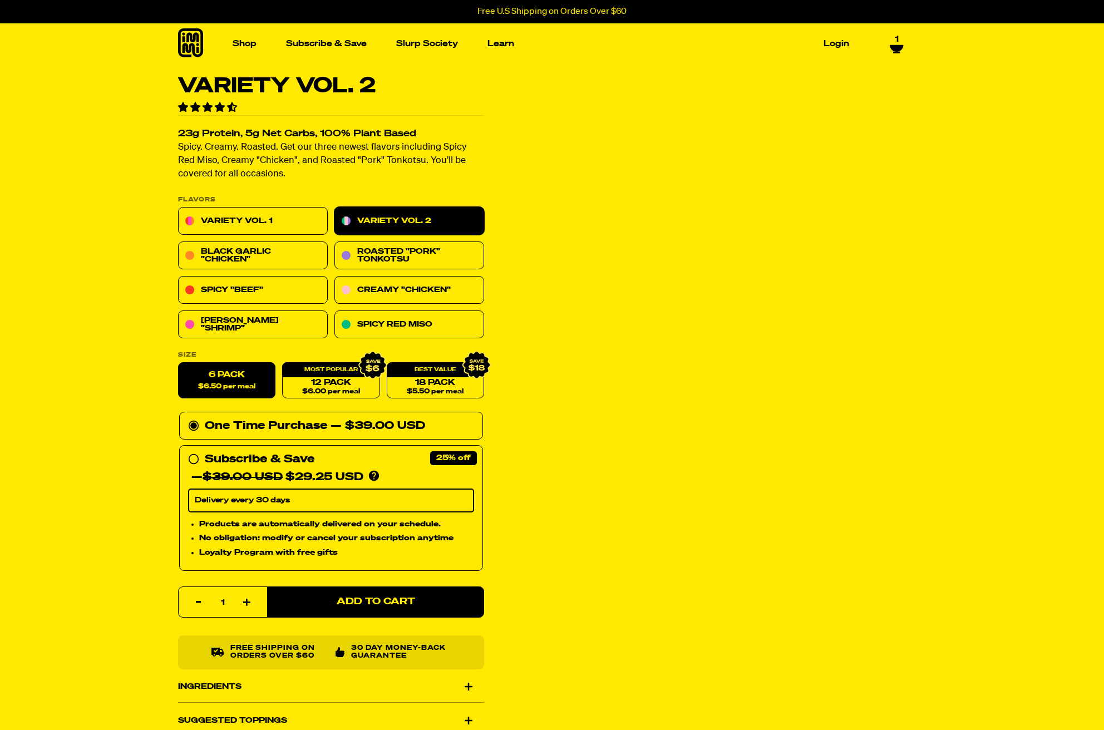
select select "Every 30 Days"
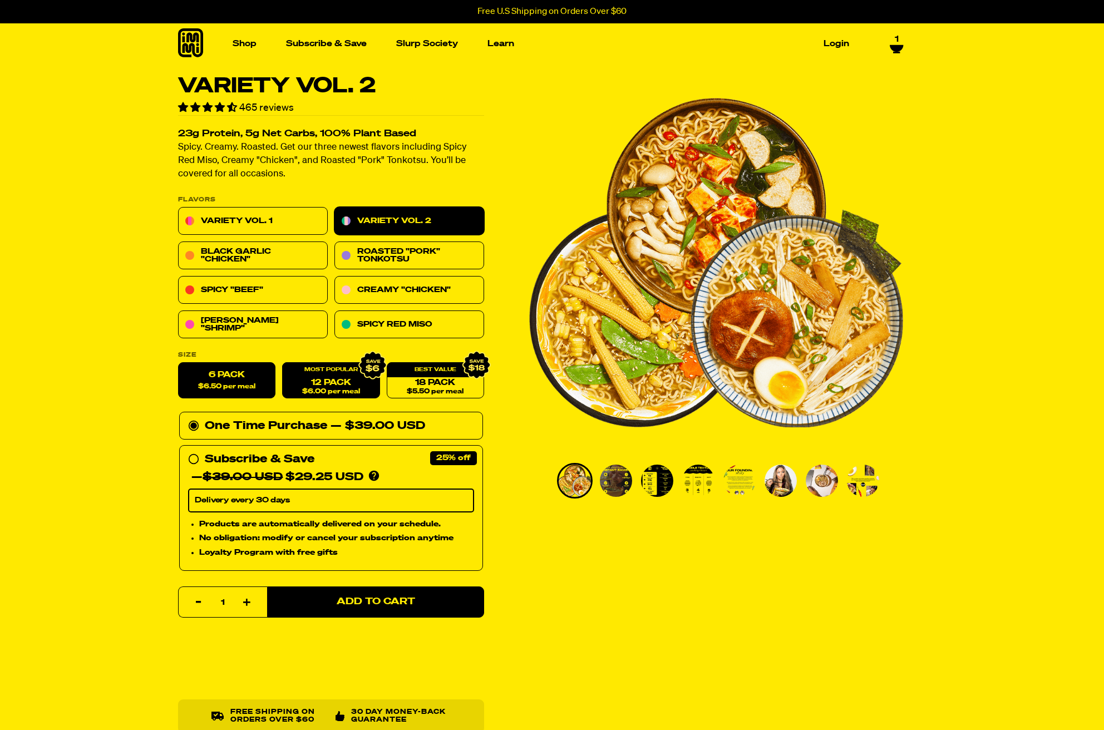
click at [321, 382] on link "12 Pack $6.00 per meal" at bounding box center [330, 381] width 97 height 36
radio input "false"
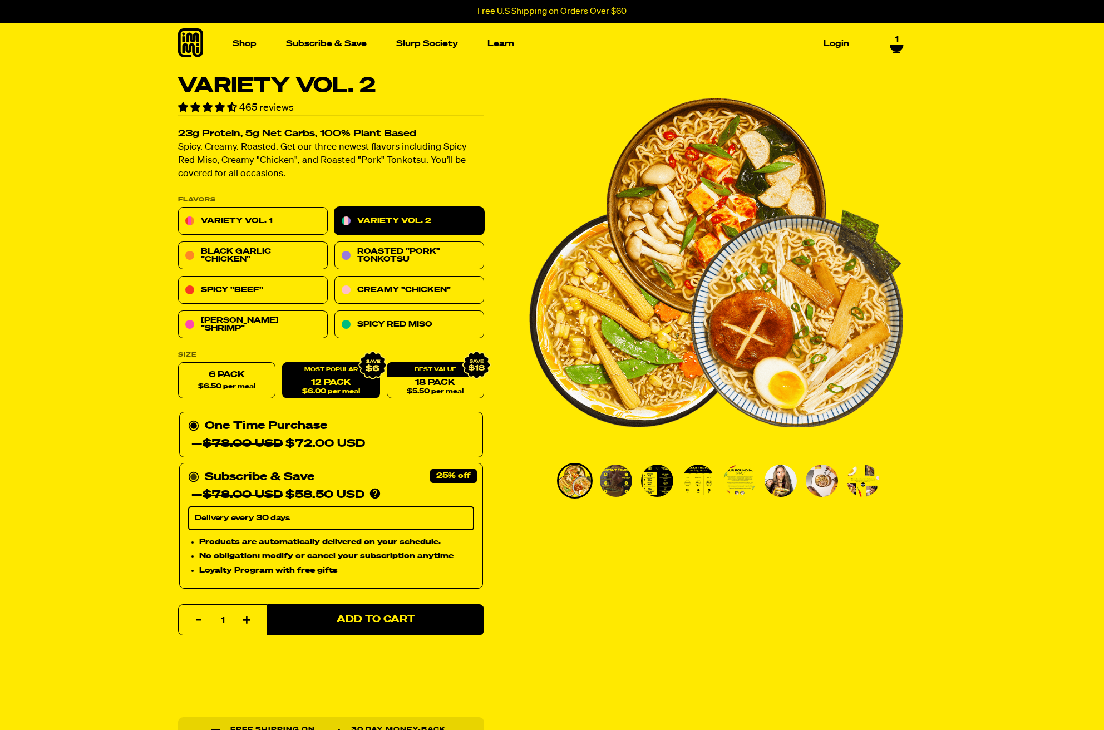
click at [192, 473] on icon at bounding box center [193, 477] width 11 height 11
click at [192, 469] on input "Subscribe & Save 25% — $78.00 USD $58.50 USD You'll receive your selected flavo…" at bounding box center [191, 469] width 7 height 0
click at [375, 620] on span "Add to Cart" at bounding box center [376, 620] width 78 height 9
select select "Every 30 Days"
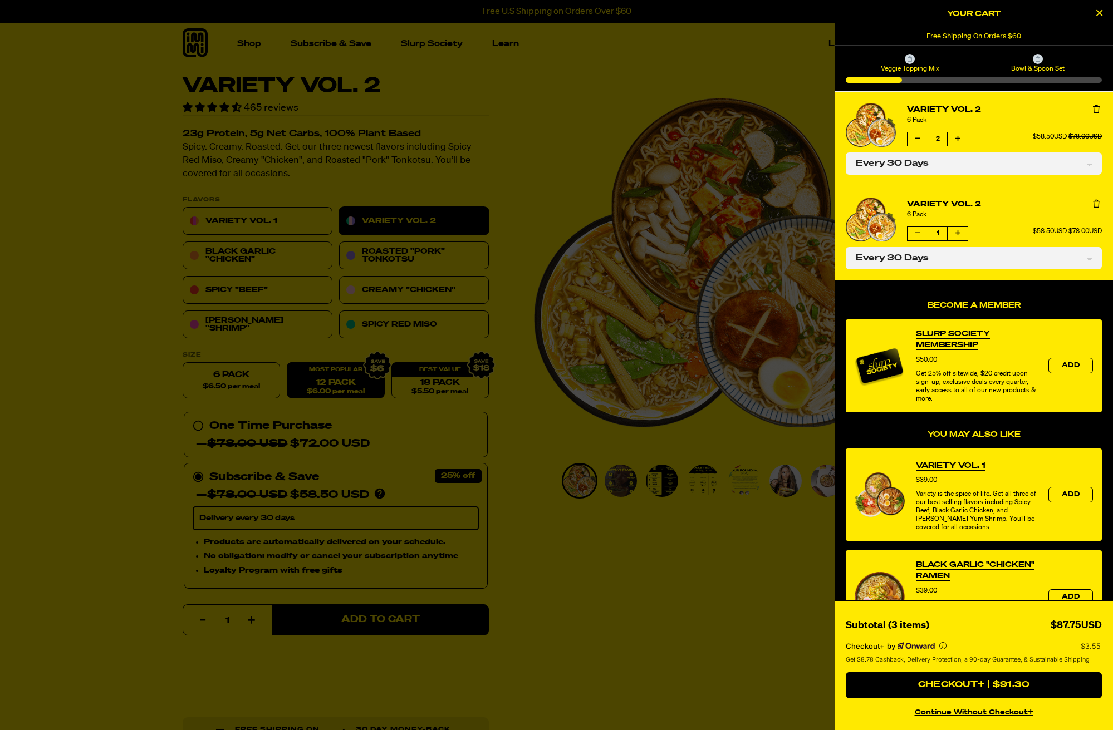
click at [1093, 110] on icon "Remove Variety Vol. 2" at bounding box center [1096, 109] width 7 height 8
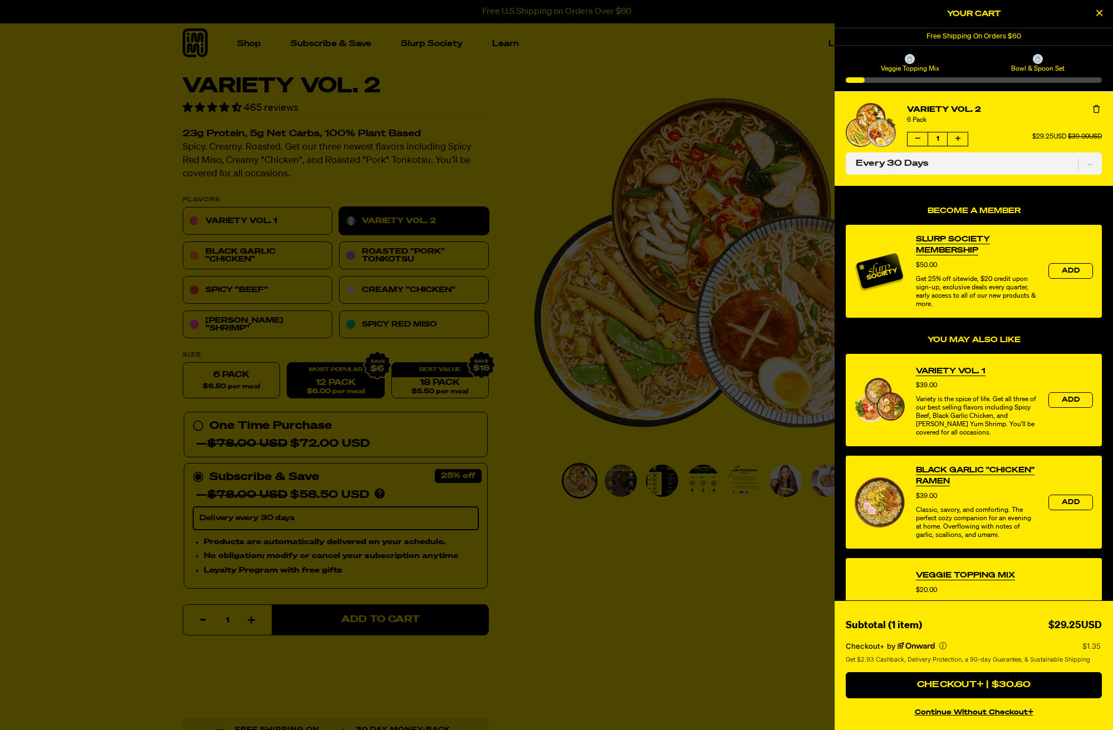
click at [1093, 106] on icon "Remove Variety Vol. 2" at bounding box center [1096, 109] width 7 height 8
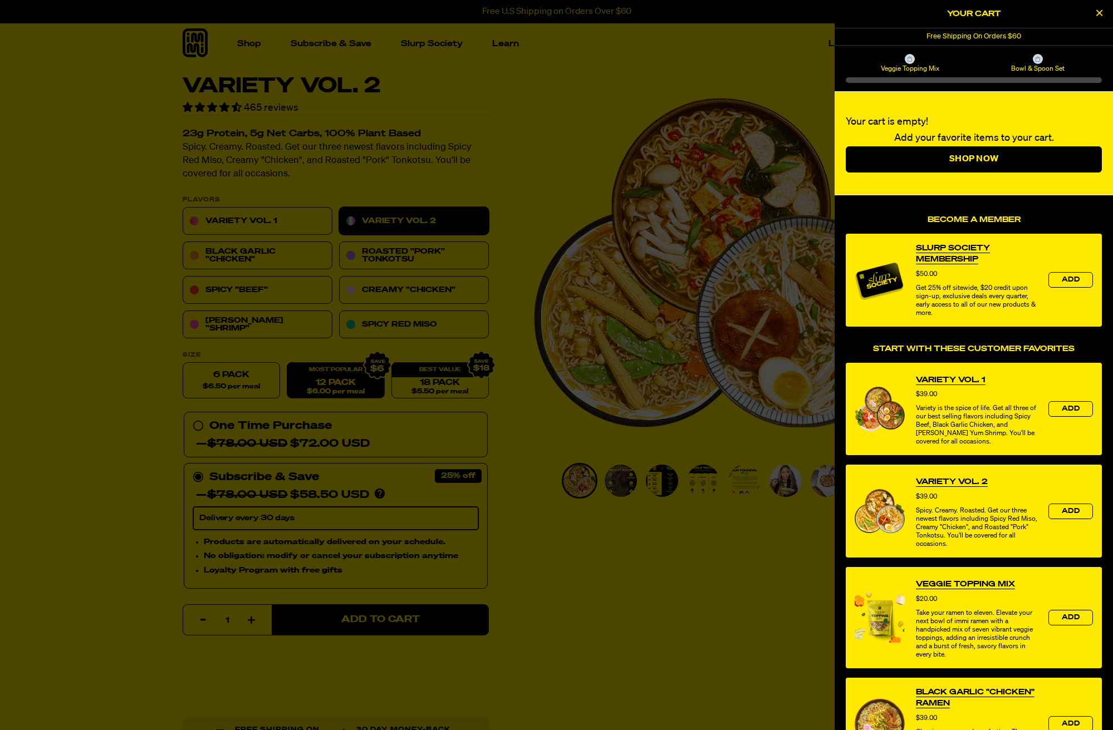
click at [327, 389] on div at bounding box center [556, 365] width 1113 height 730
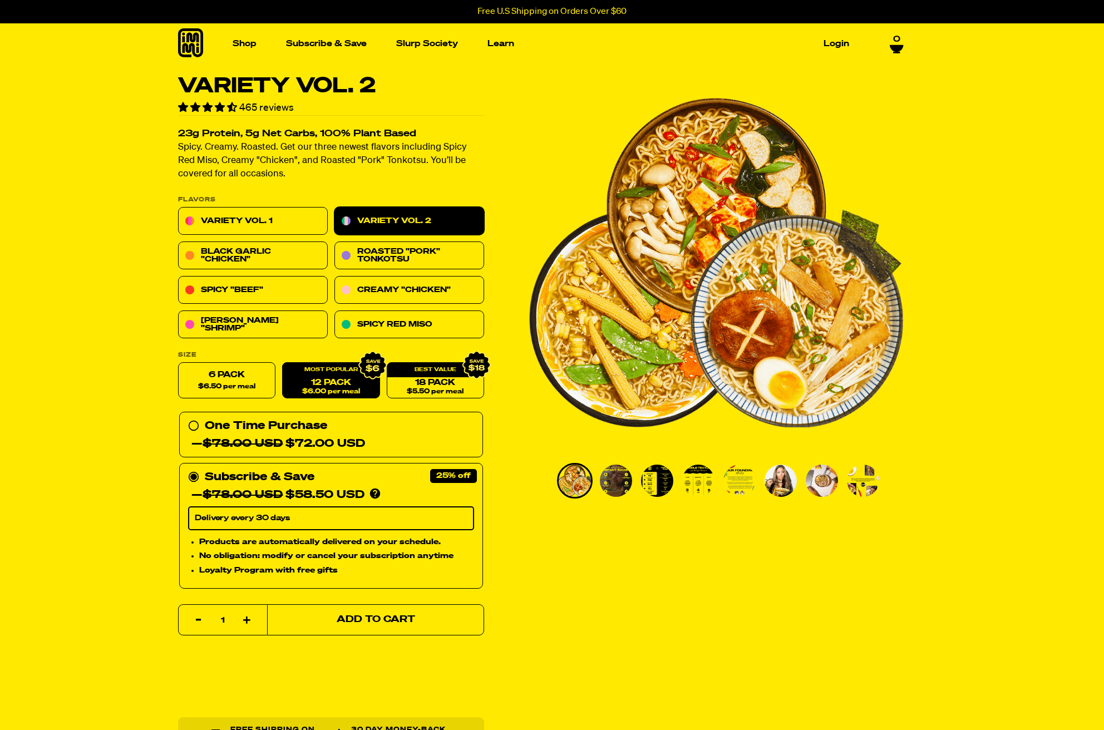
click at [343, 618] on span "Add to Cart" at bounding box center [376, 620] width 78 height 9
select select "Every 30 Days"
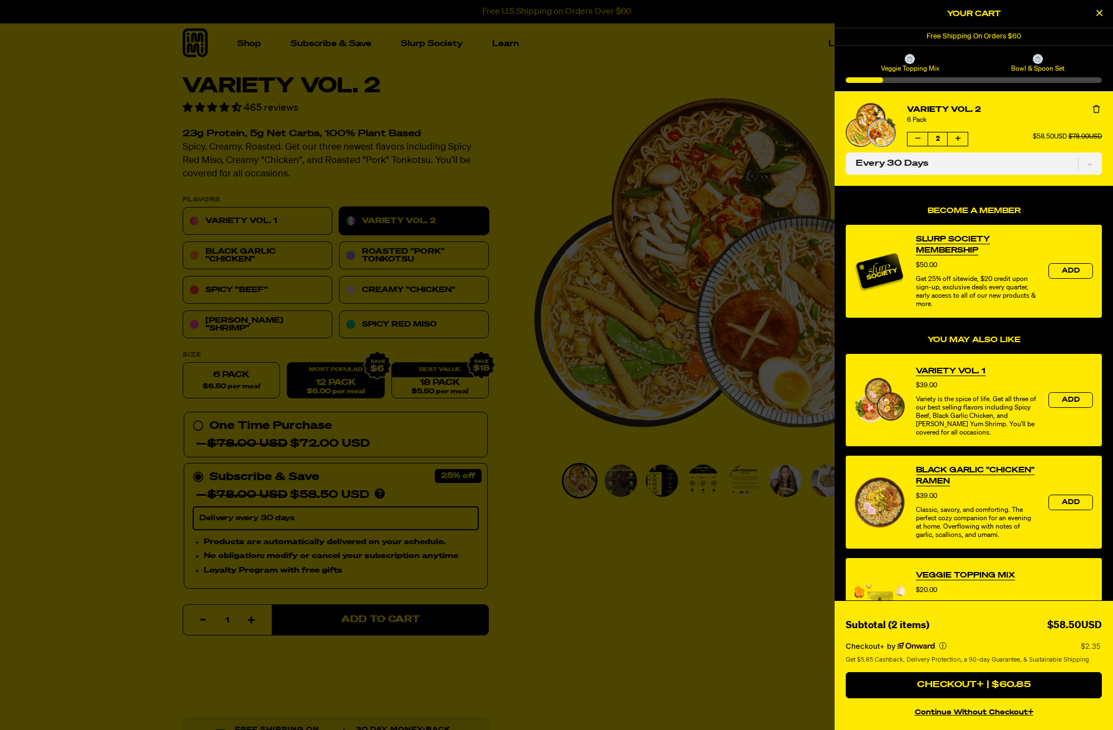
click at [244, 261] on div at bounding box center [556, 365] width 1113 height 730
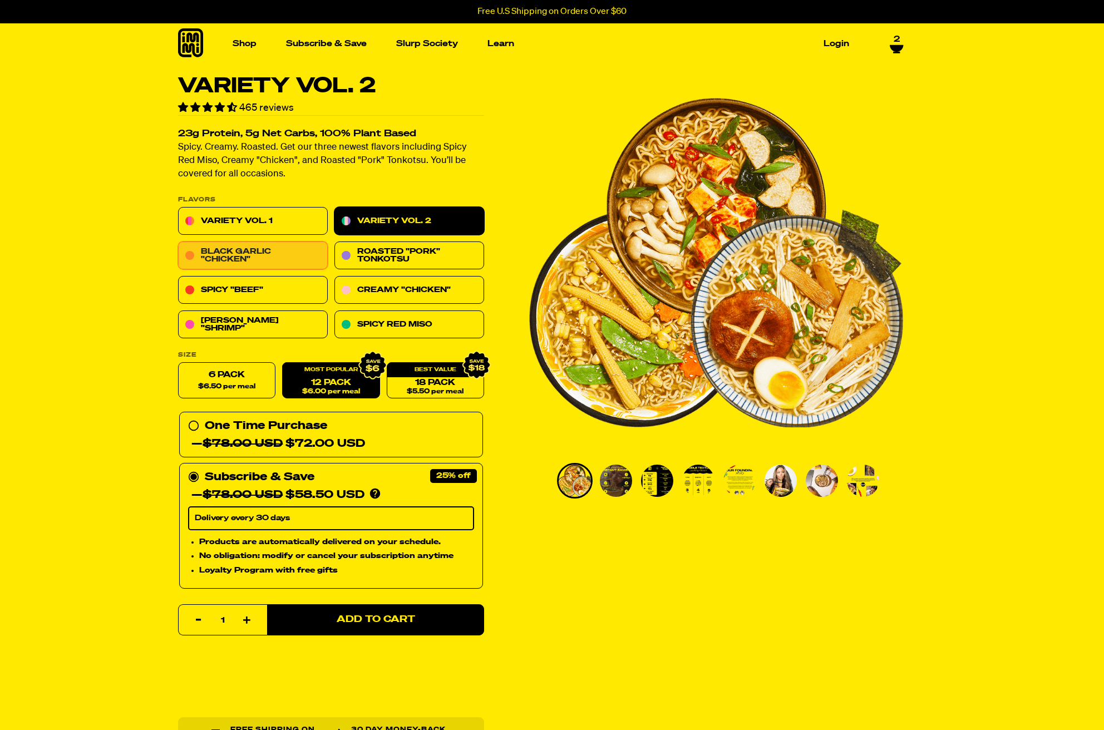
click at [271, 252] on link "Black Garlic "Chicken"" at bounding box center [253, 256] width 150 height 28
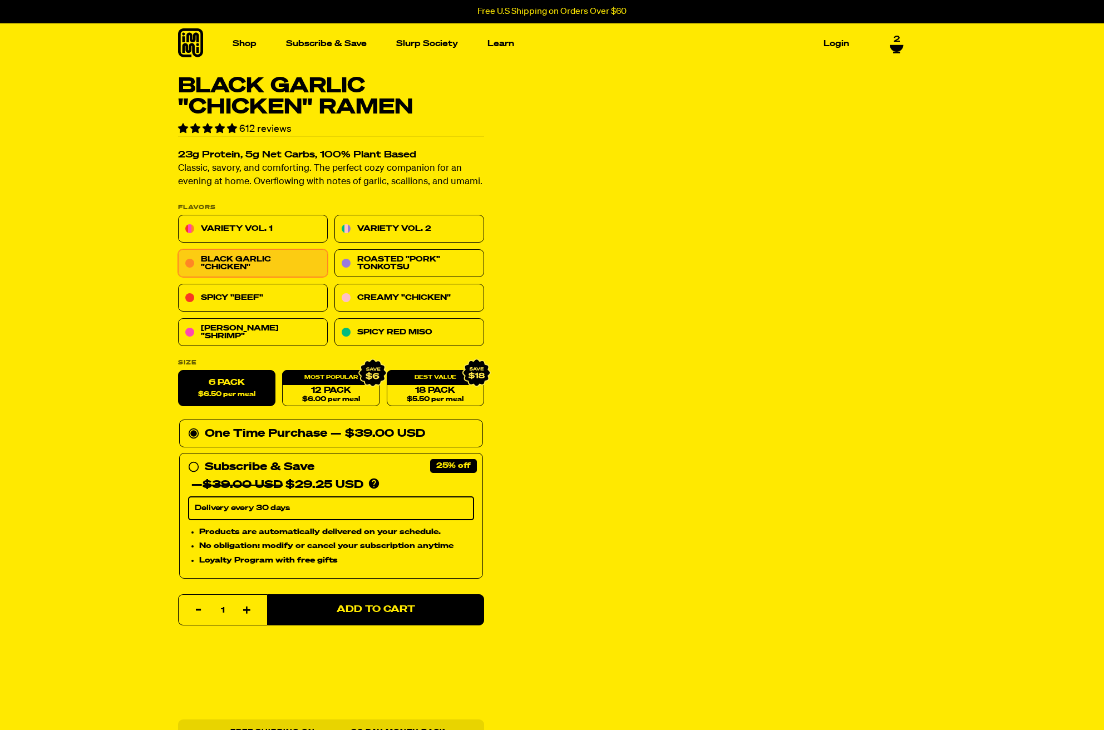
select select "Every 30 Days"
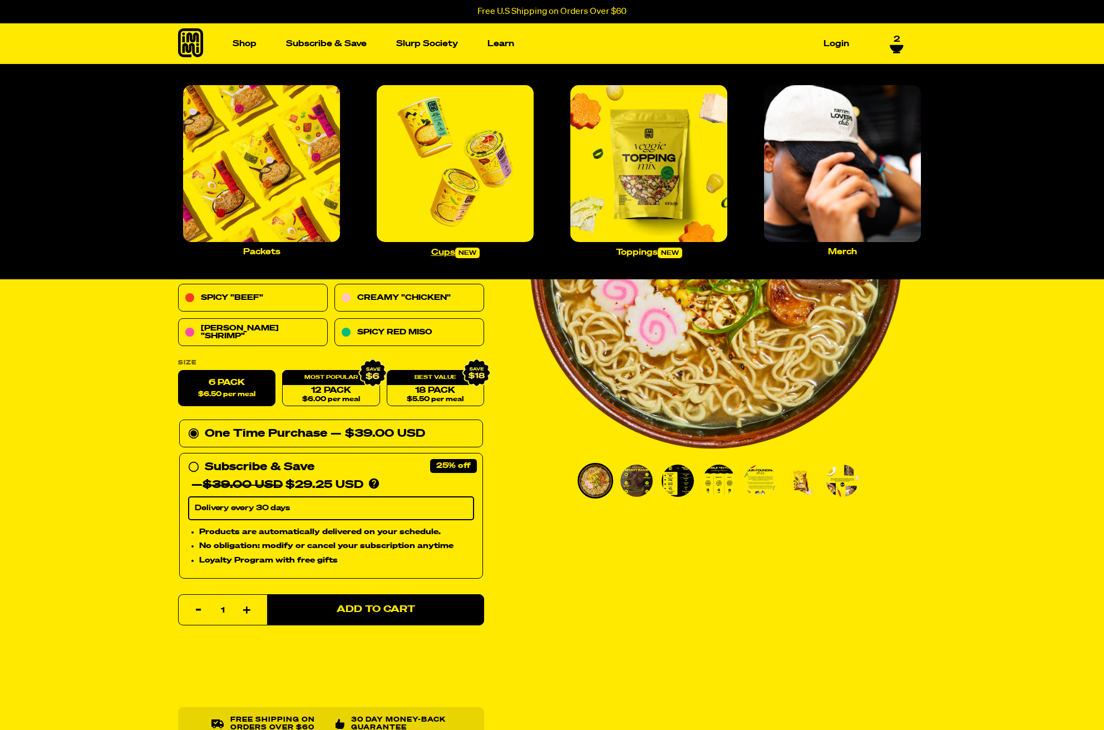
click at [510, 199] on img "Main navigation" at bounding box center [455, 163] width 157 height 157
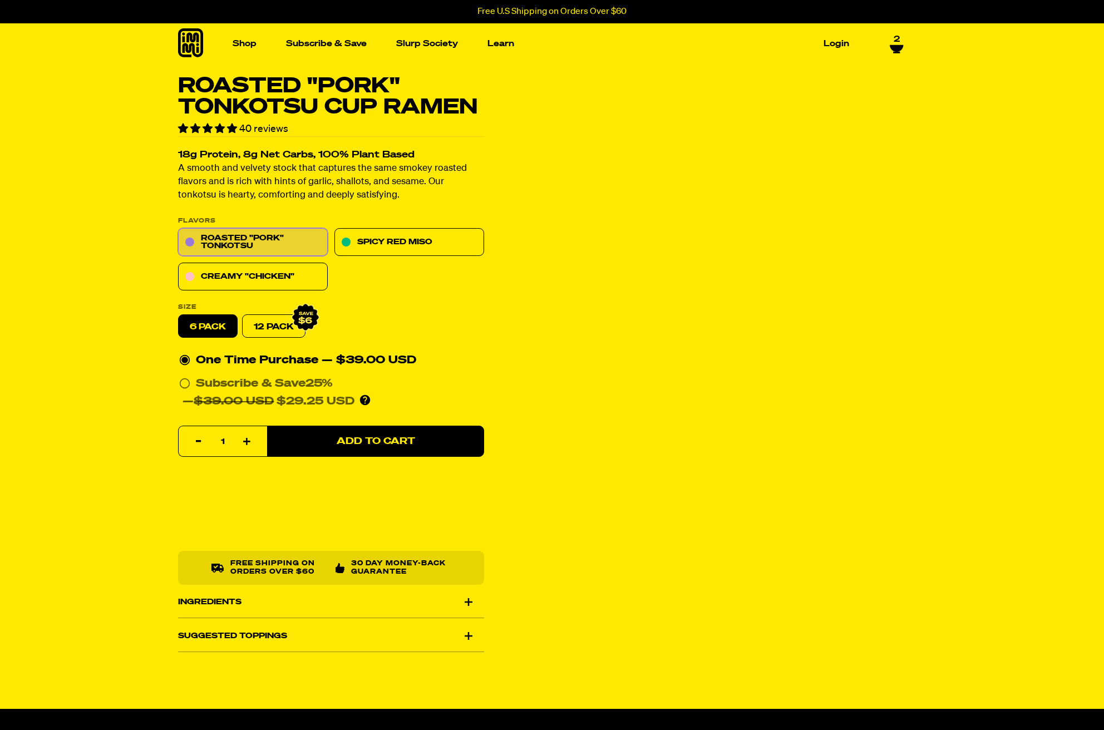
select select "Every 30 Days"
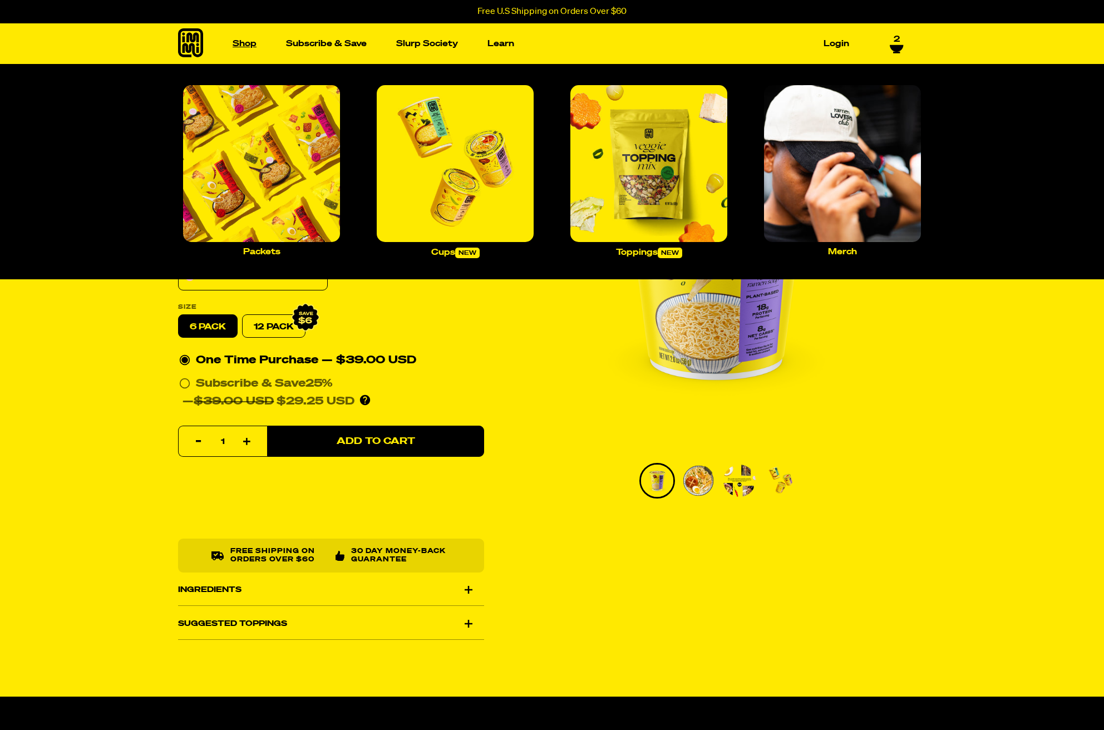
click at [244, 42] on link "Shop" at bounding box center [244, 43] width 33 height 17
click at [646, 253] on p "Toppings new" at bounding box center [649, 253] width 66 height 11
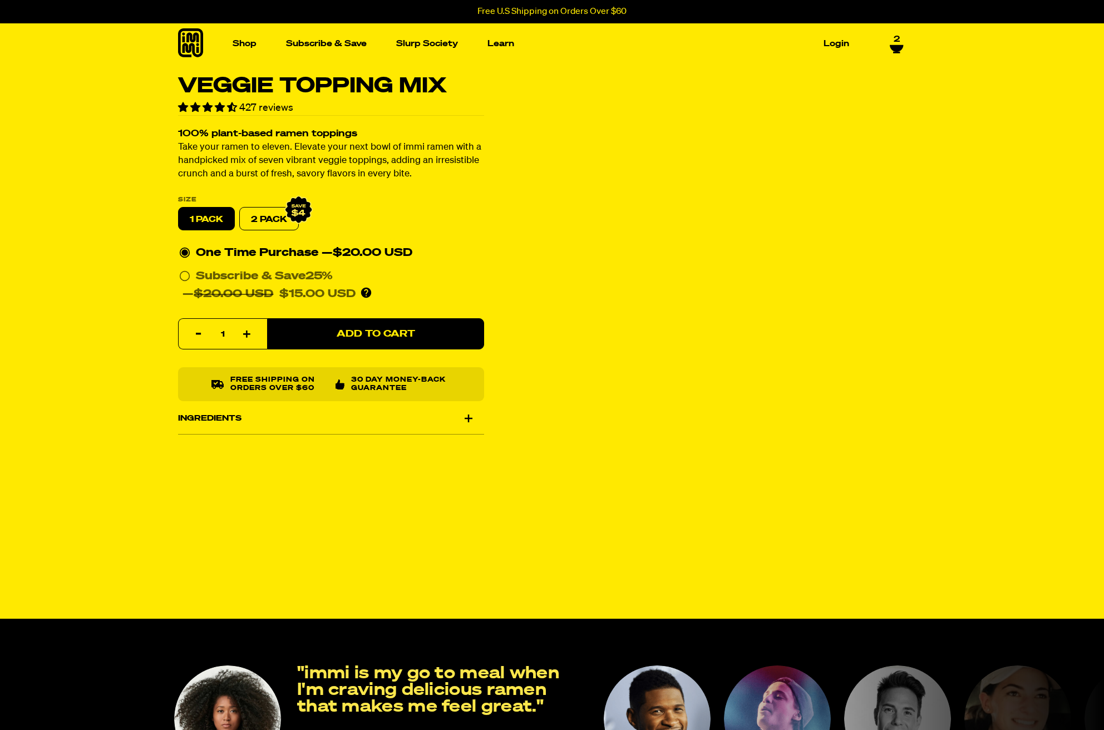
select select "Every 30 Days"
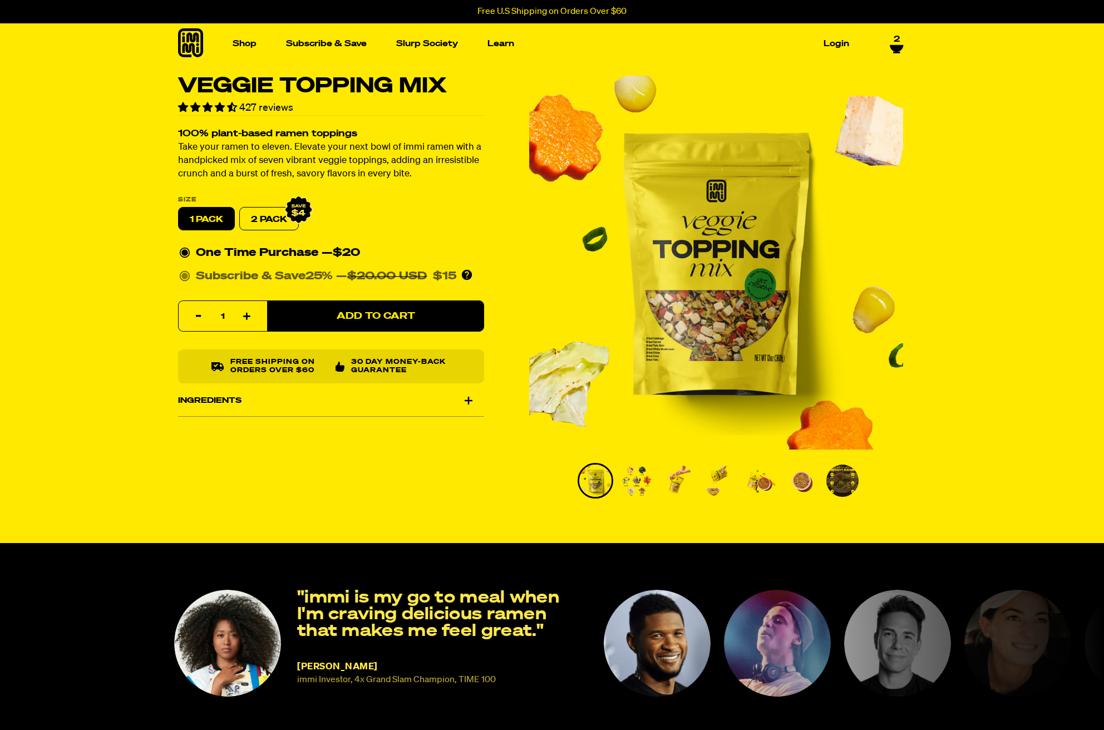
click at [188, 274] on icon at bounding box center [184, 276] width 11 height 11
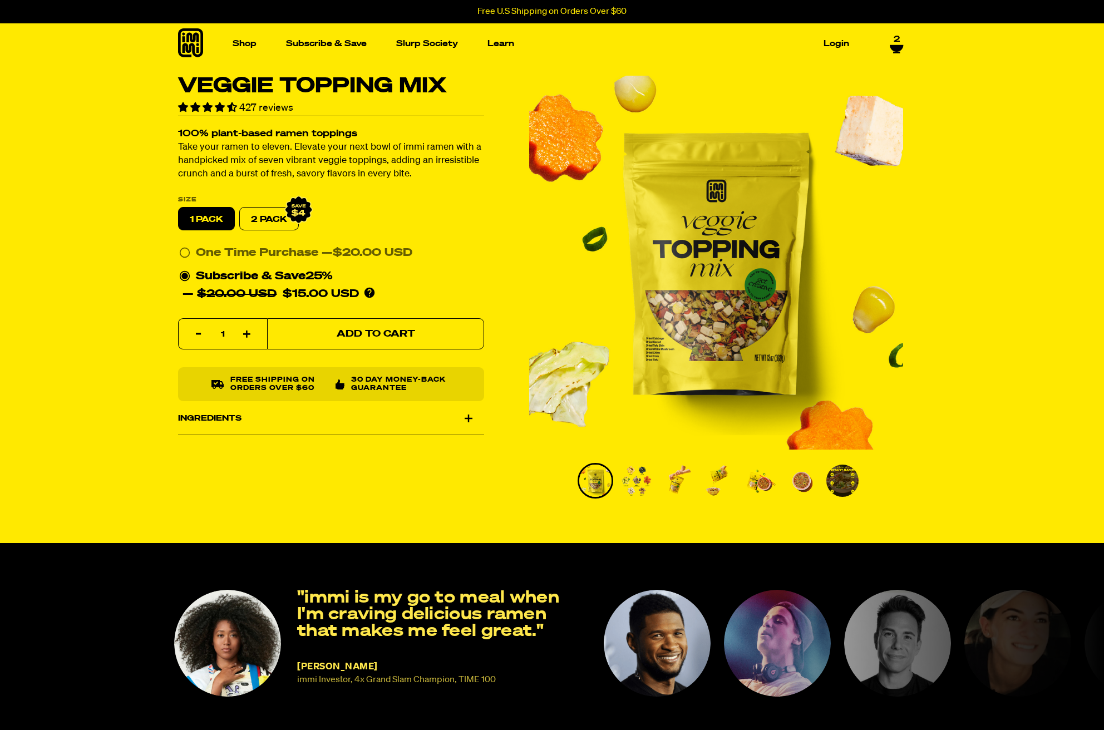
click at [303, 324] on button "Add to Cart" at bounding box center [375, 334] width 217 height 31
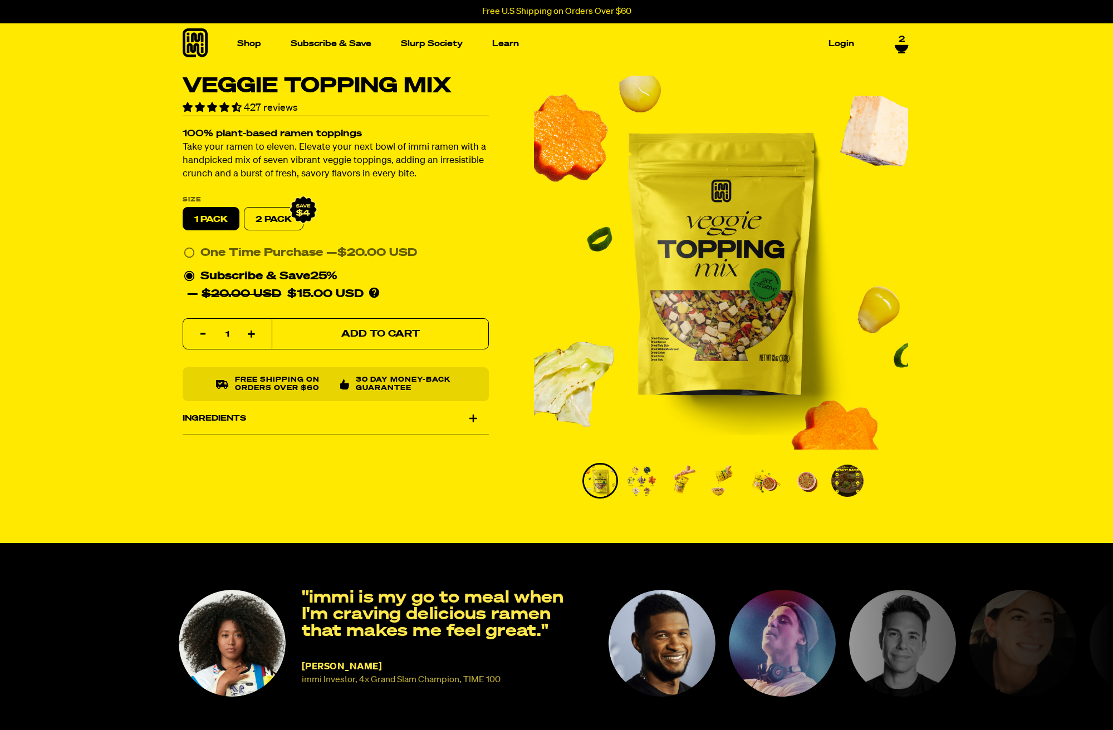
select select "Every 30 Days"
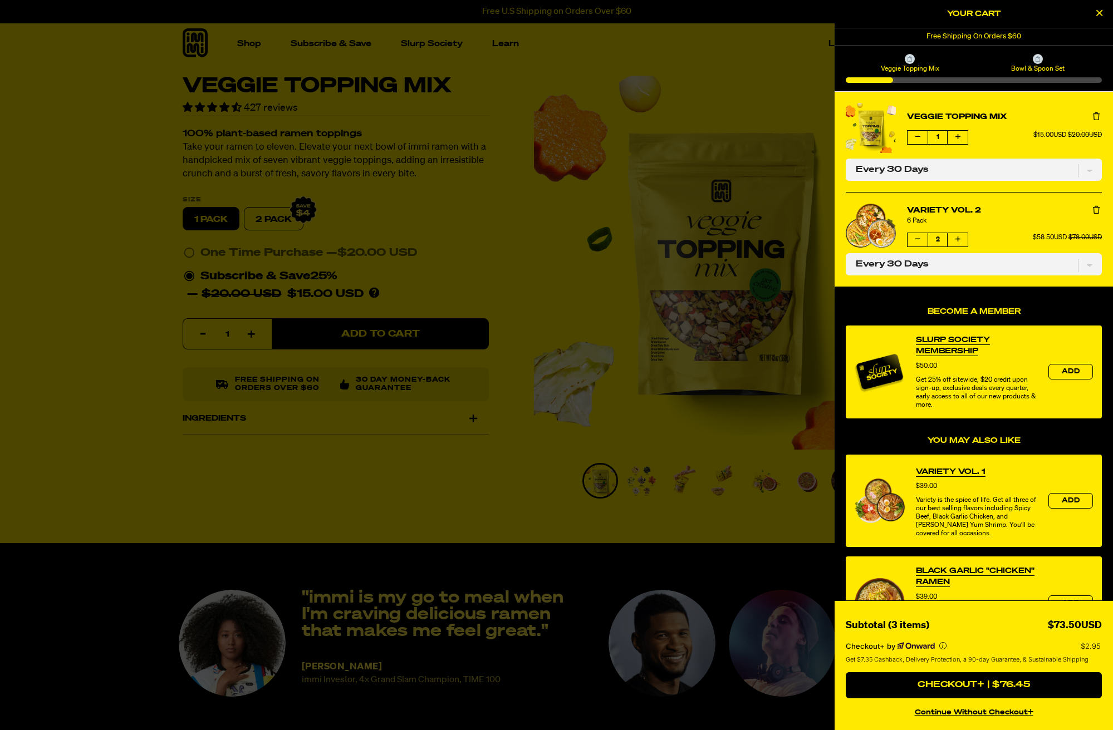
click at [1040, 62] on div at bounding box center [1037, 59] width 10 height 10
click at [1039, 71] on span "Bowl & Spoon Set" at bounding box center [1037, 68] width 125 height 9
click at [994, 712] on button "continue without Checkout+" at bounding box center [973, 711] width 256 height 16
